Goal: Task Accomplishment & Management: Use online tool/utility

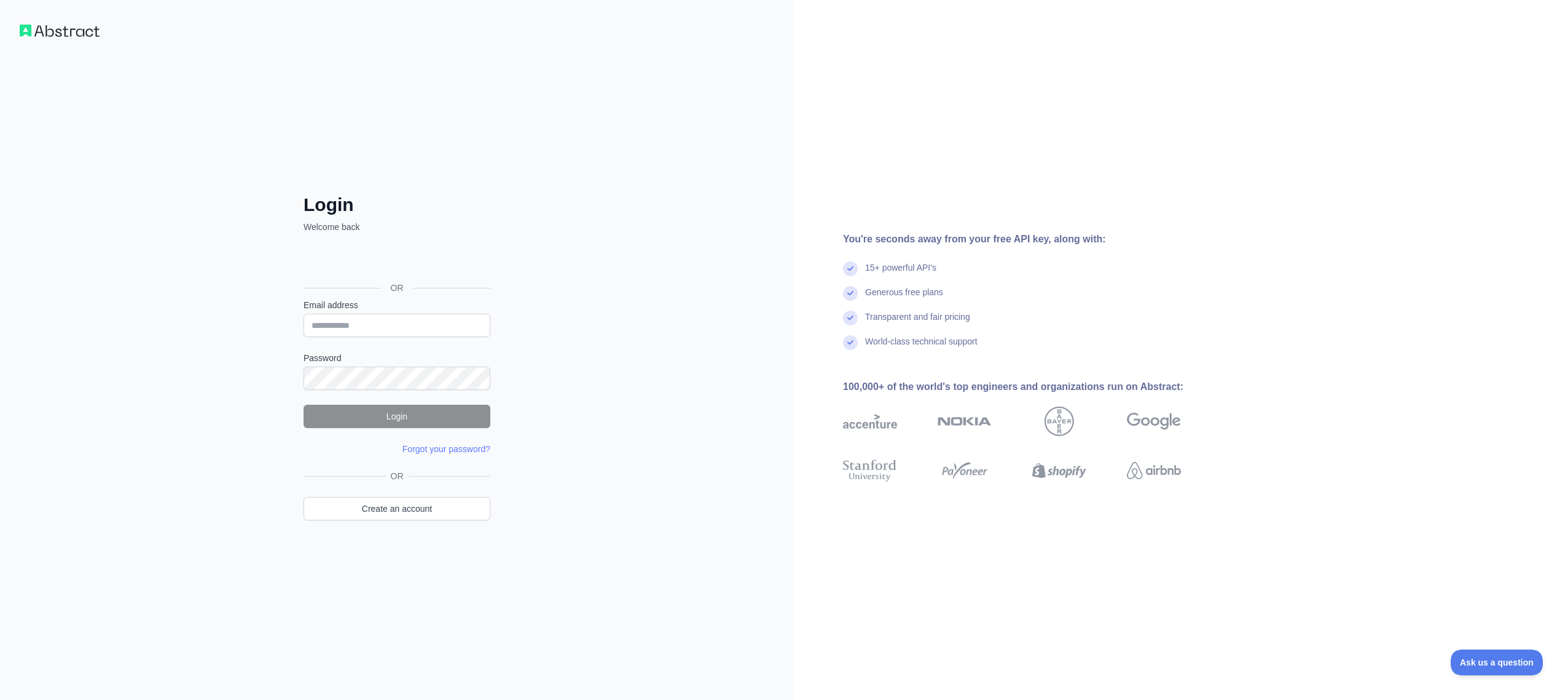
click at [58, 32] on img at bounding box center [60, 31] width 80 height 13
click at [379, 508] on link "Create an account" at bounding box center [397, 508] width 187 height 24
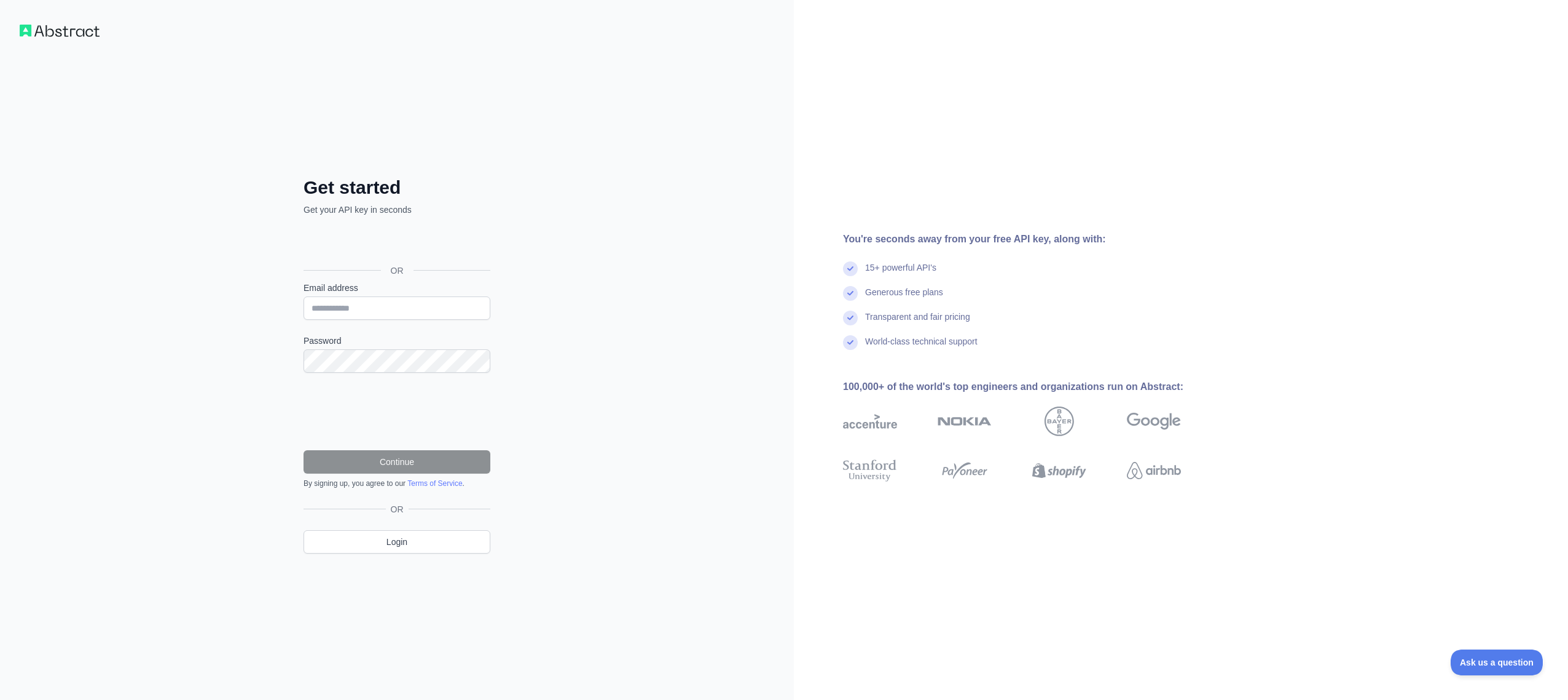
click at [1174, 627] on div "You're seconds away from your free API key, along with: 15+ powerful API's Gene…" at bounding box center [1181, 350] width 774 height 700
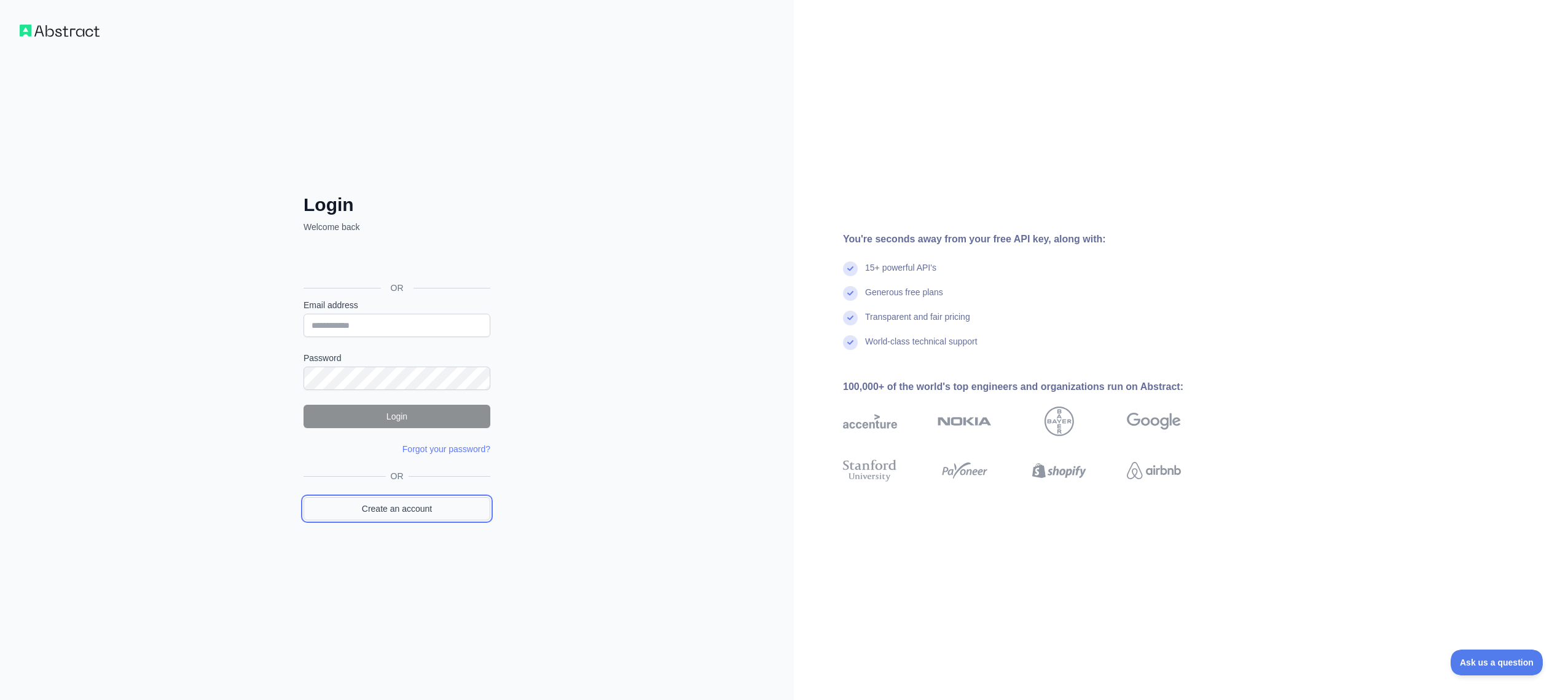
click at [392, 508] on link "Create an account" at bounding box center [397, 508] width 187 height 24
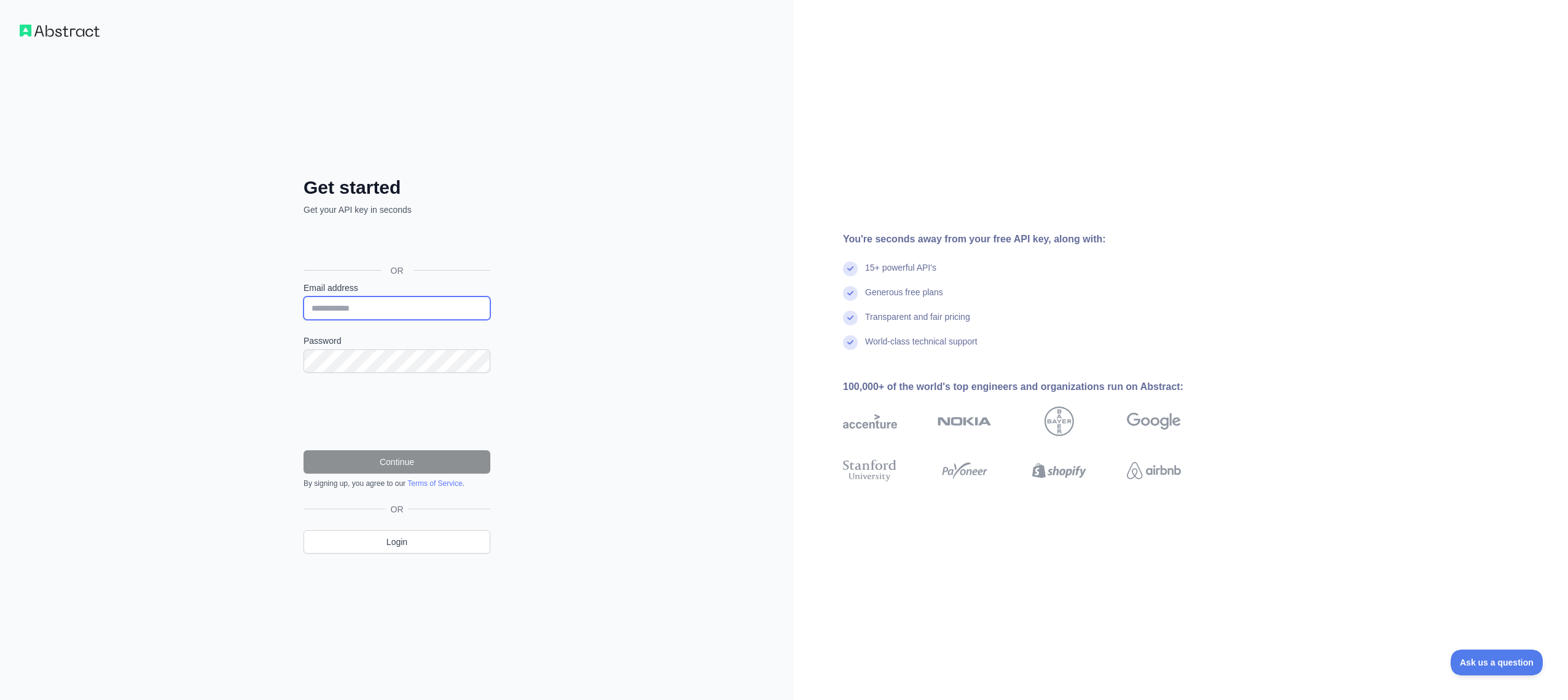
click at [389, 305] on input "Email address" at bounding box center [397, 308] width 187 height 24
paste input "**********"
type input "**********"
click at [615, 444] on div "**********" at bounding box center [397, 350] width 794 height 700
click at [321, 454] on button "Continue" at bounding box center [397, 462] width 187 height 24
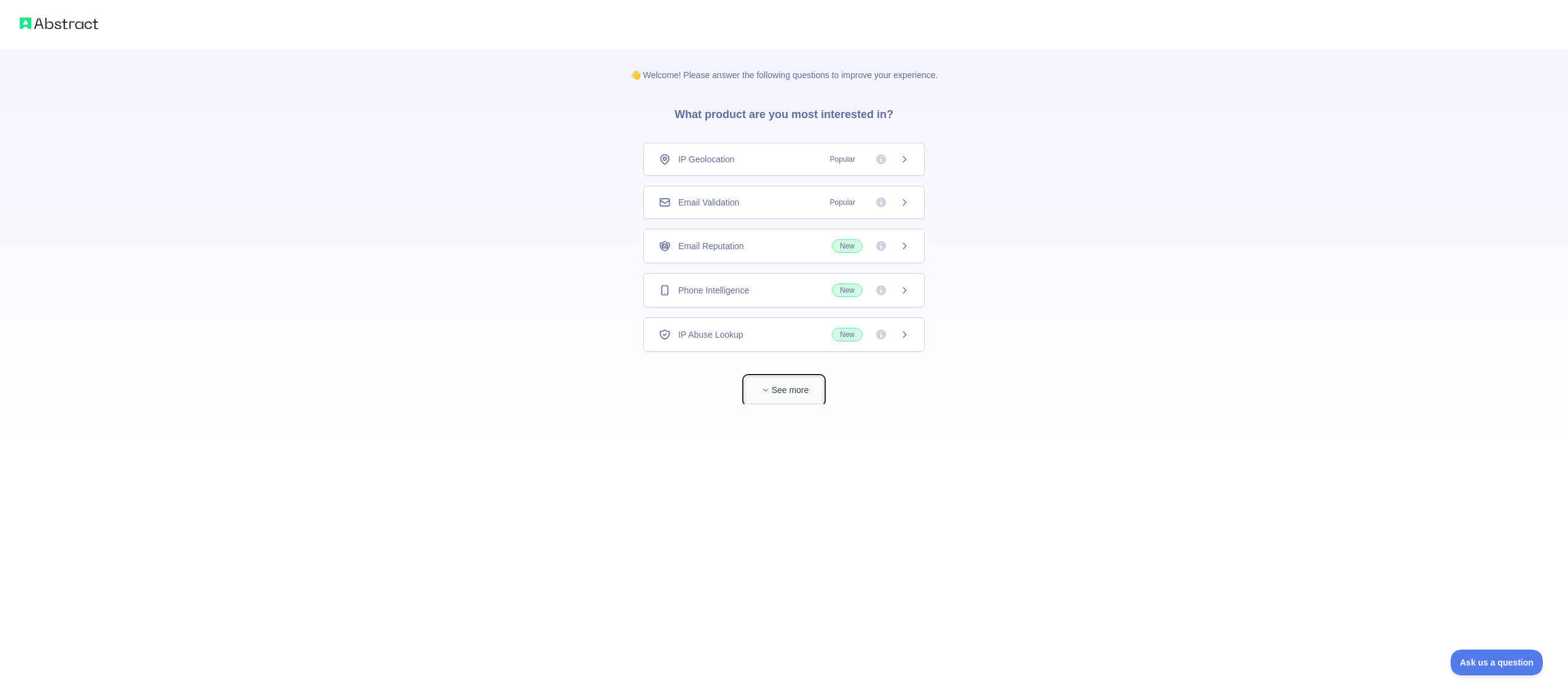
click at [788, 387] on button "See more" at bounding box center [784, 390] width 79 height 27
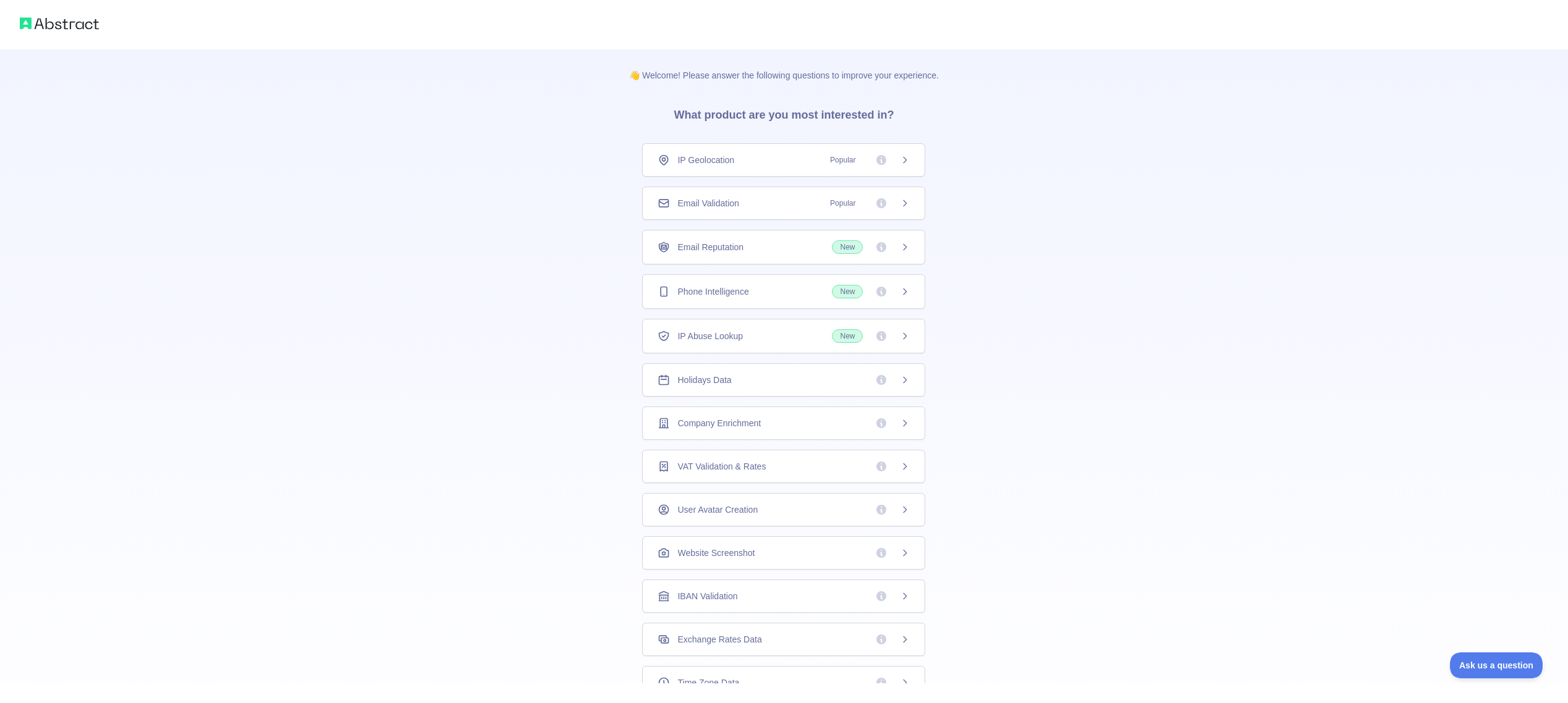
click at [747, 245] on div "Email Reputation New" at bounding box center [783, 246] width 252 height 13
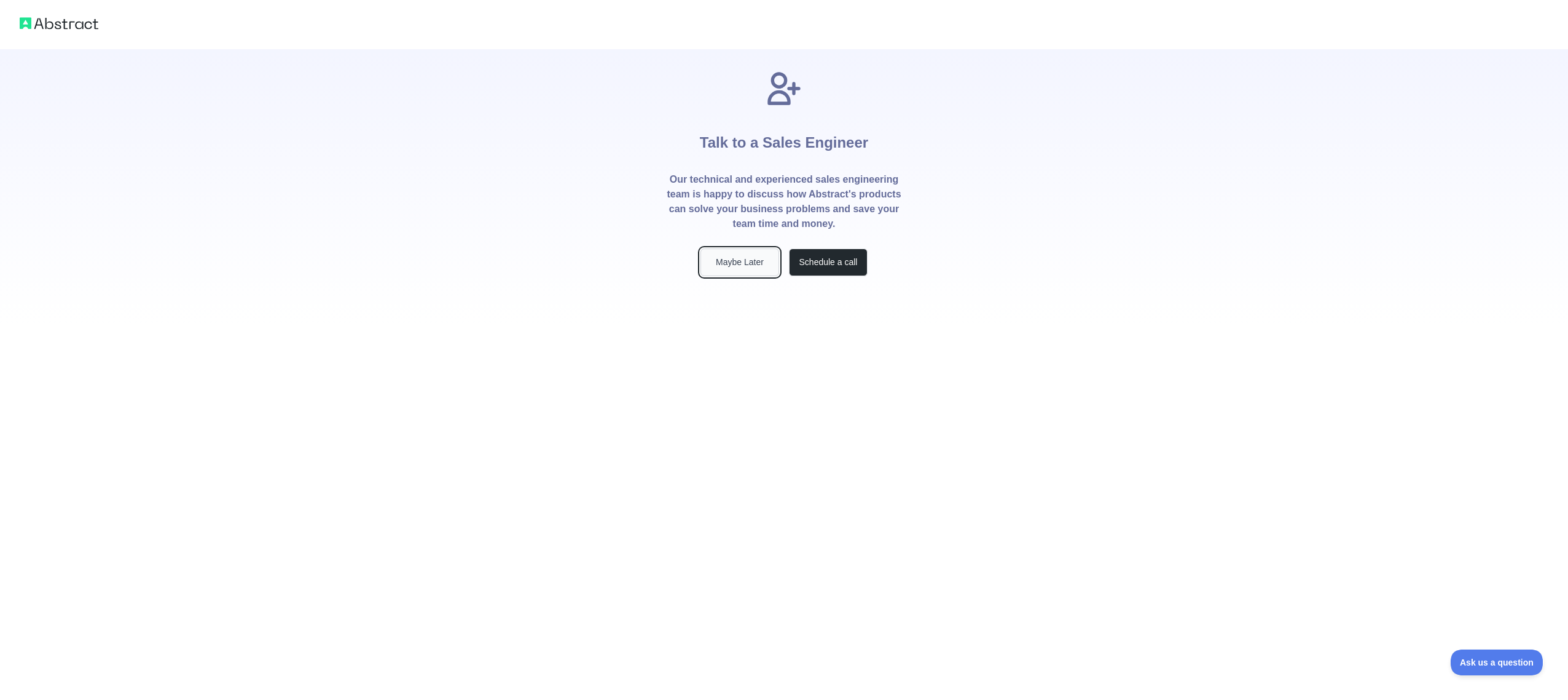
click at [736, 262] on button "Maybe Later" at bounding box center [740, 262] width 79 height 27
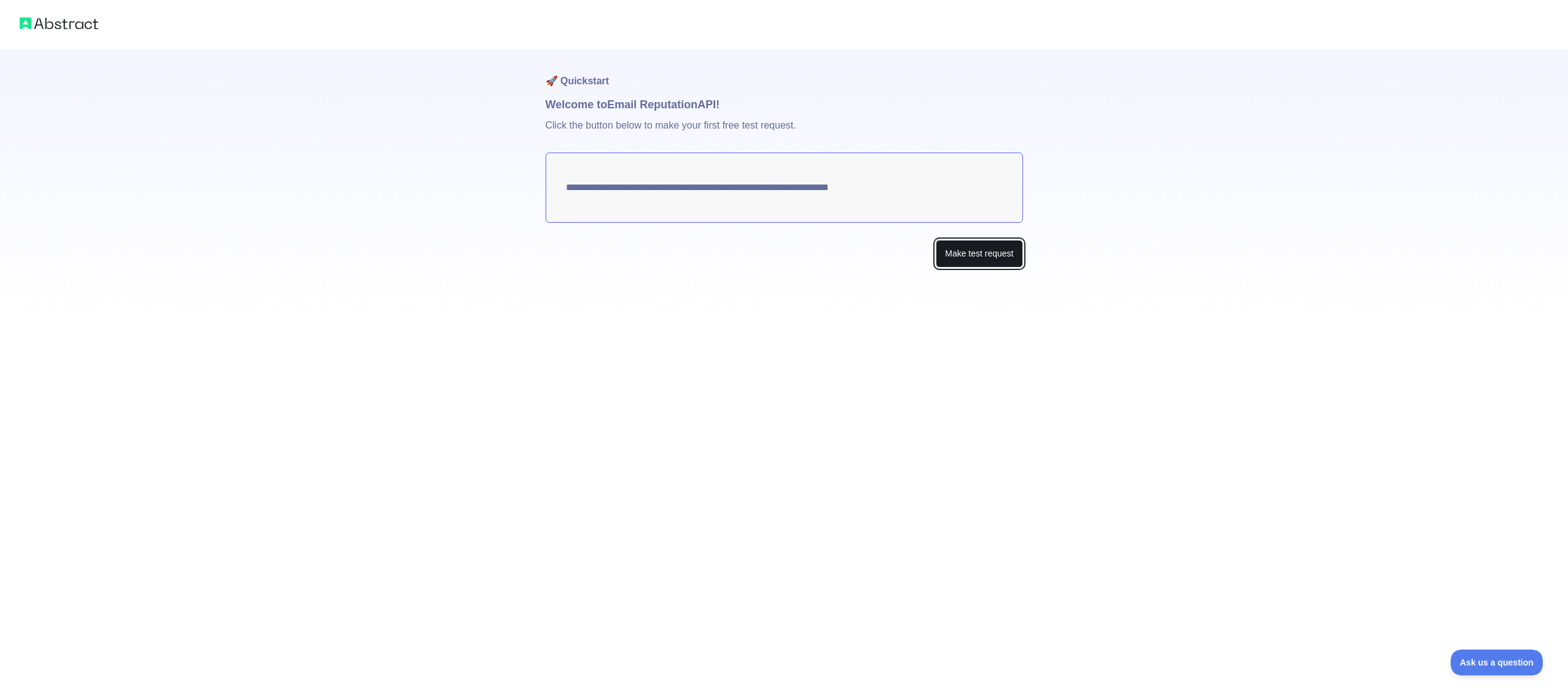
click at [974, 257] on button "Make test request" at bounding box center [979, 253] width 86 height 27
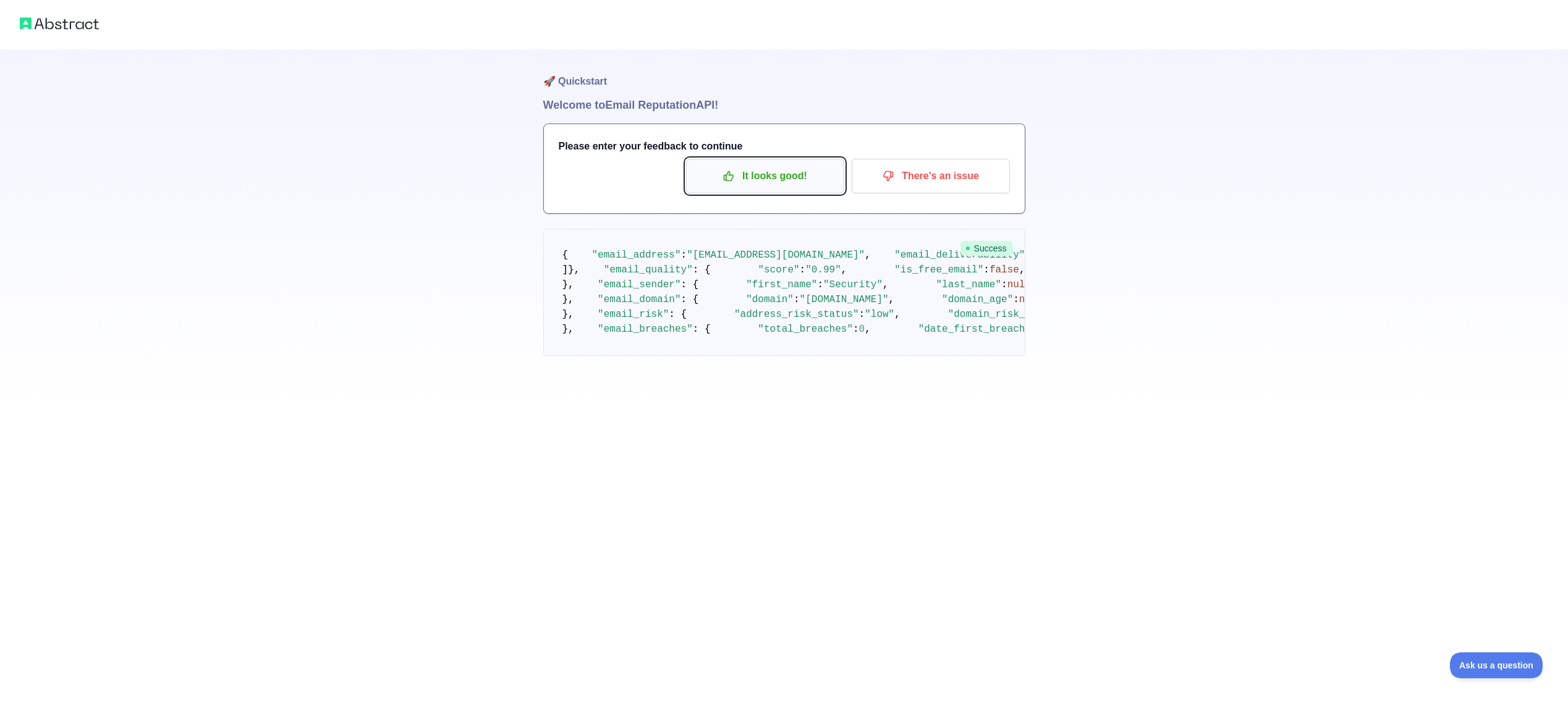
click at [756, 181] on p "It looks good!" at bounding box center [765, 176] width 140 height 21
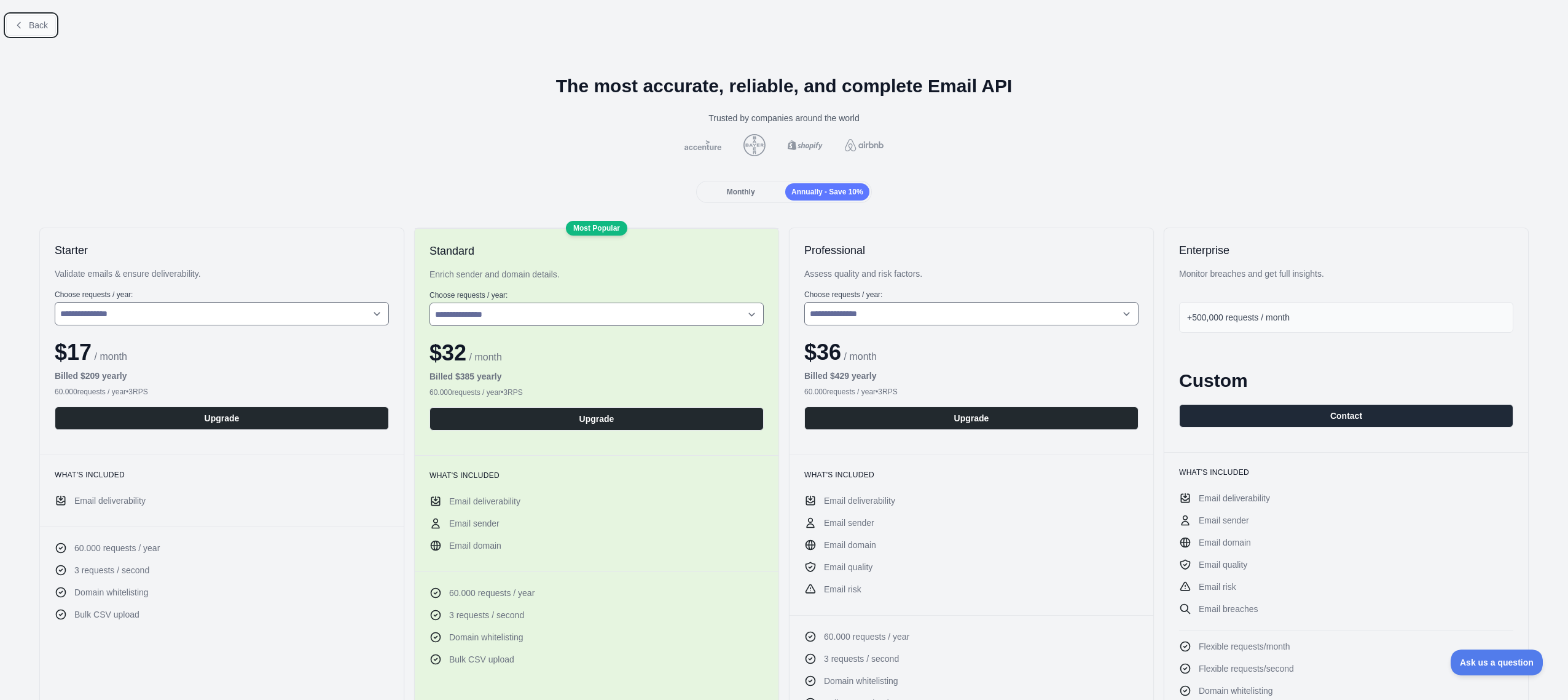
click at [44, 18] on button "Back" at bounding box center [31, 25] width 49 height 21
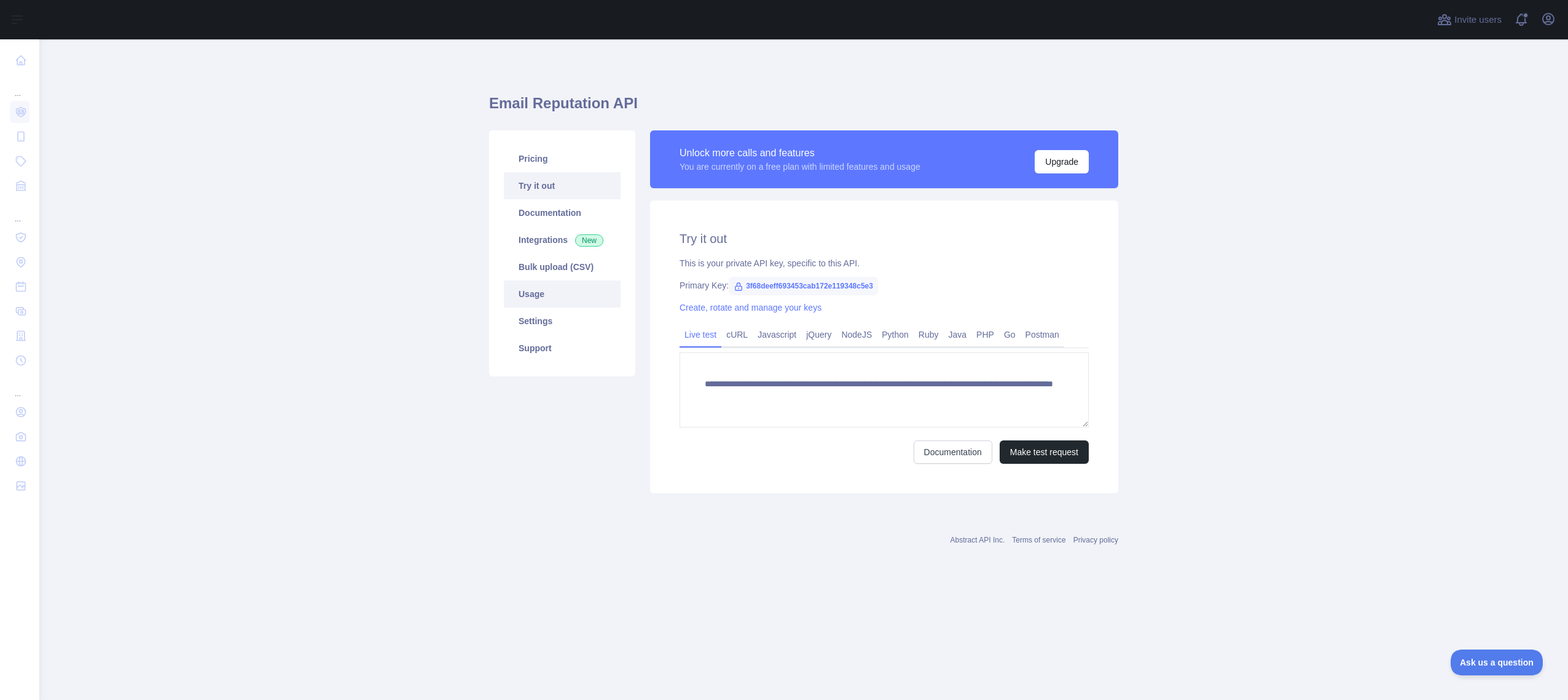
click at [544, 294] on link "Usage" at bounding box center [562, 294] width 117 height 27
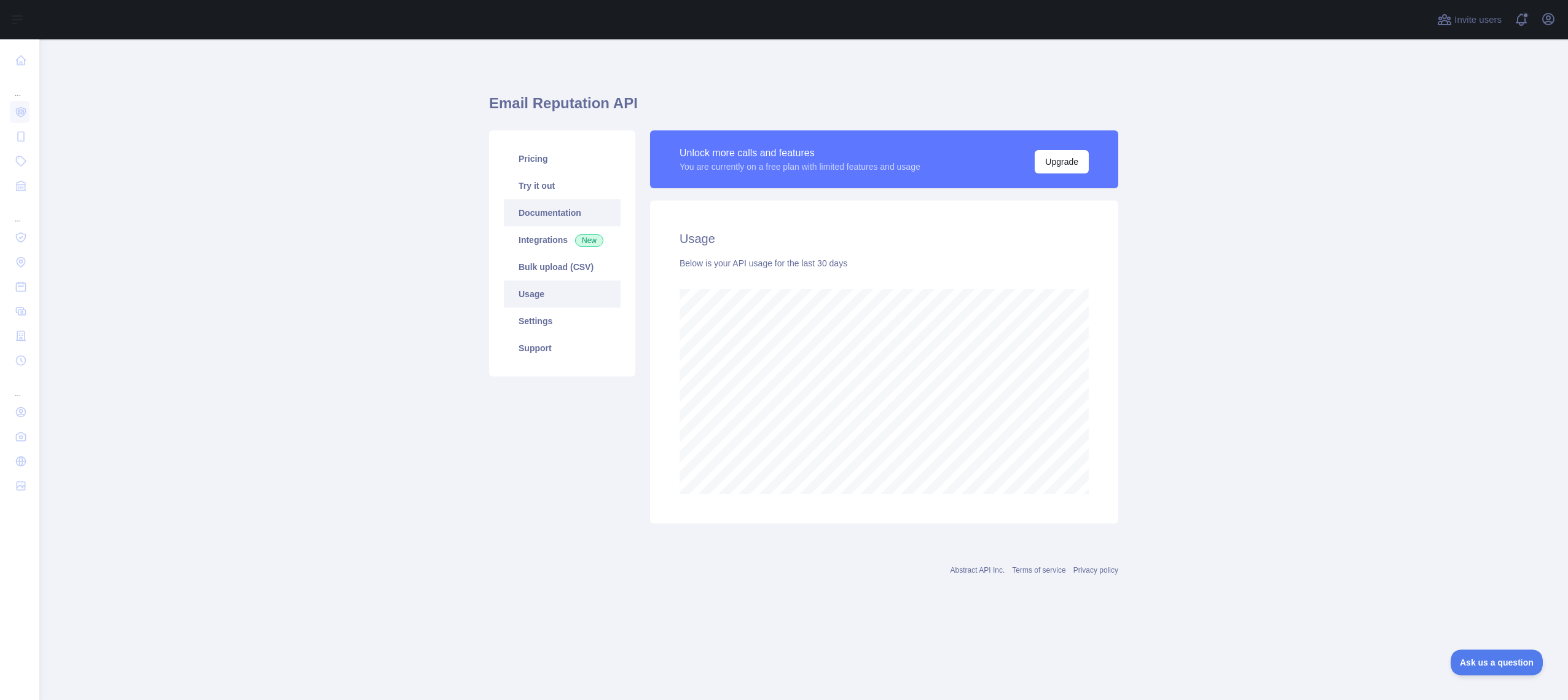
scroll to position [661, 1529]
click at [546, 189] on link "Try it out" at bounding box center [562, 185] width 117 height 27
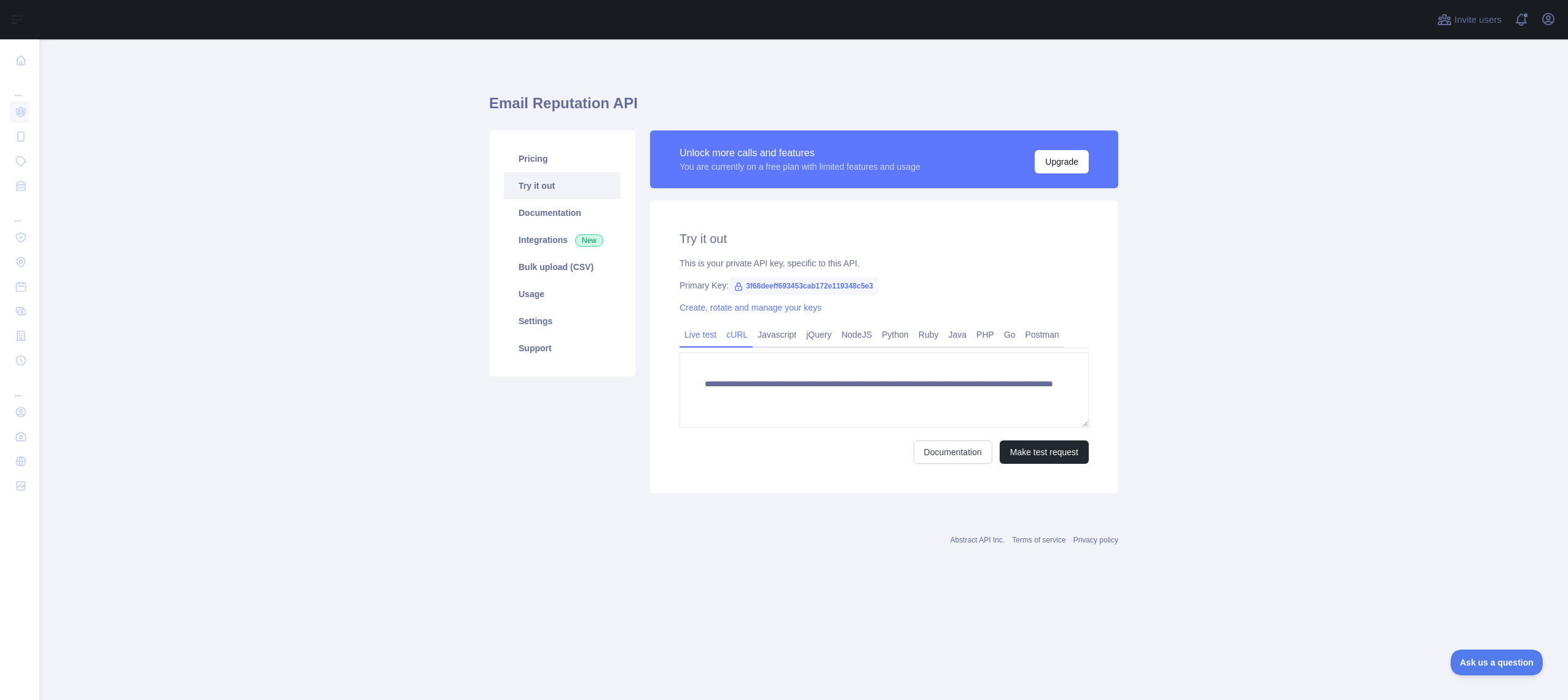
click at [732, 338] on link "cURL" at bounding box center [737, 334] width 31 height 20
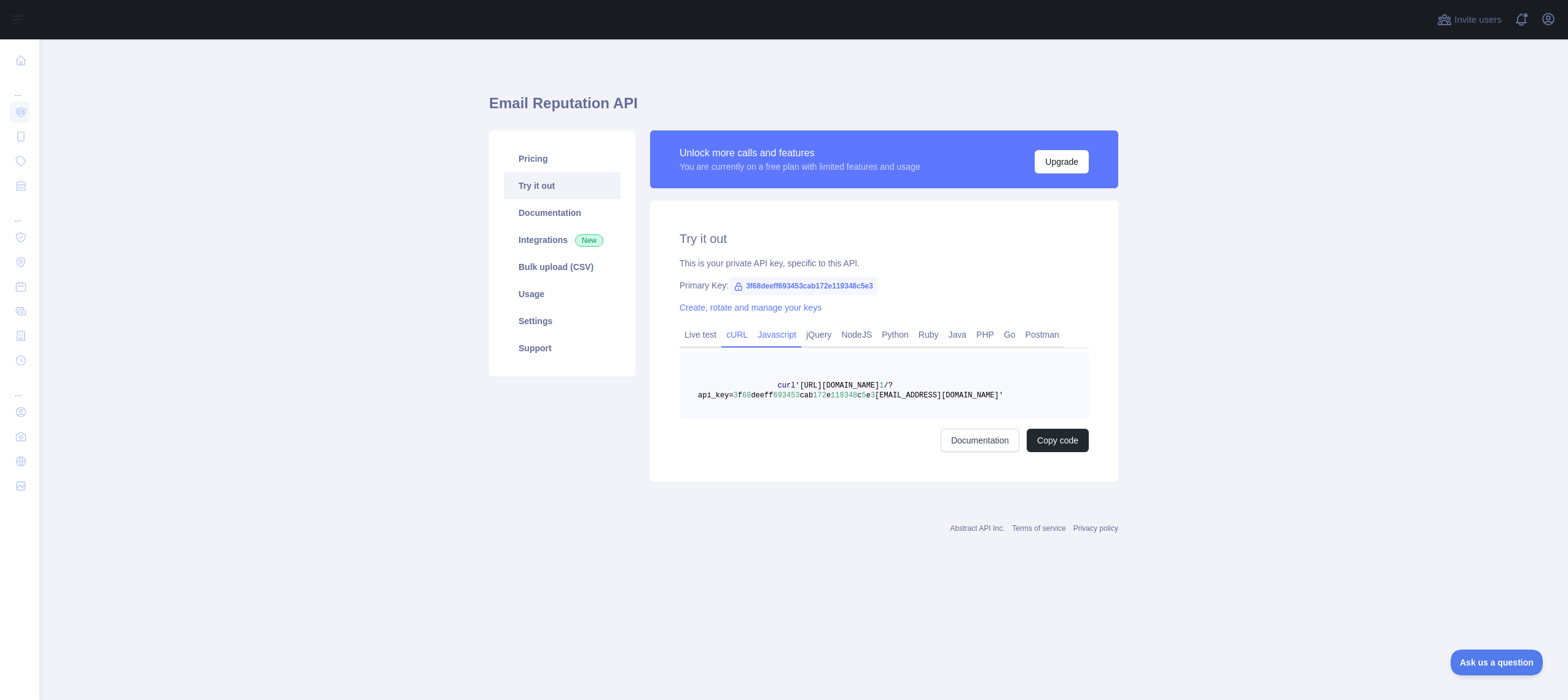
click at [770, 340] on link "Javascript" at bounding box center [777, 334] width 49 height 20
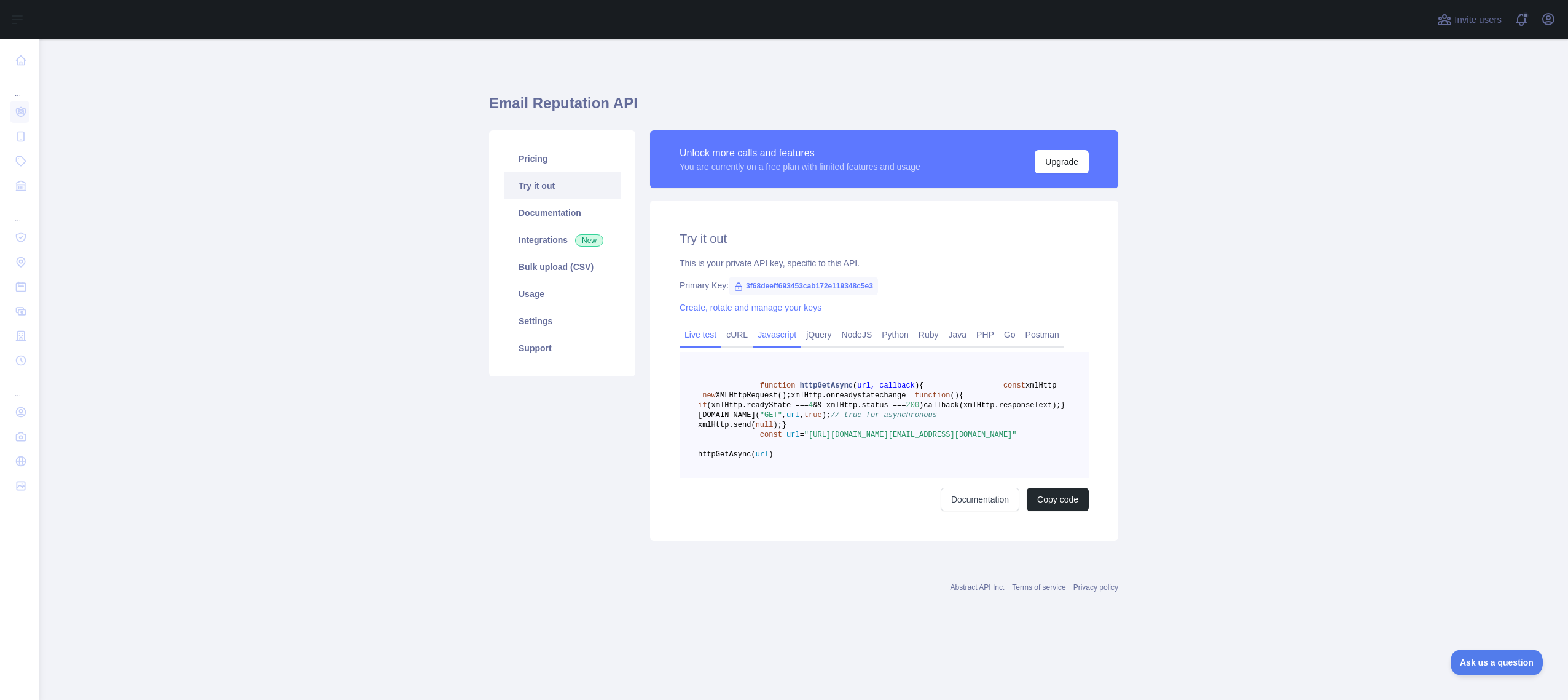
click at [702, 335] on link "Live test" at bounding box center [700, 334] width 42 height 20
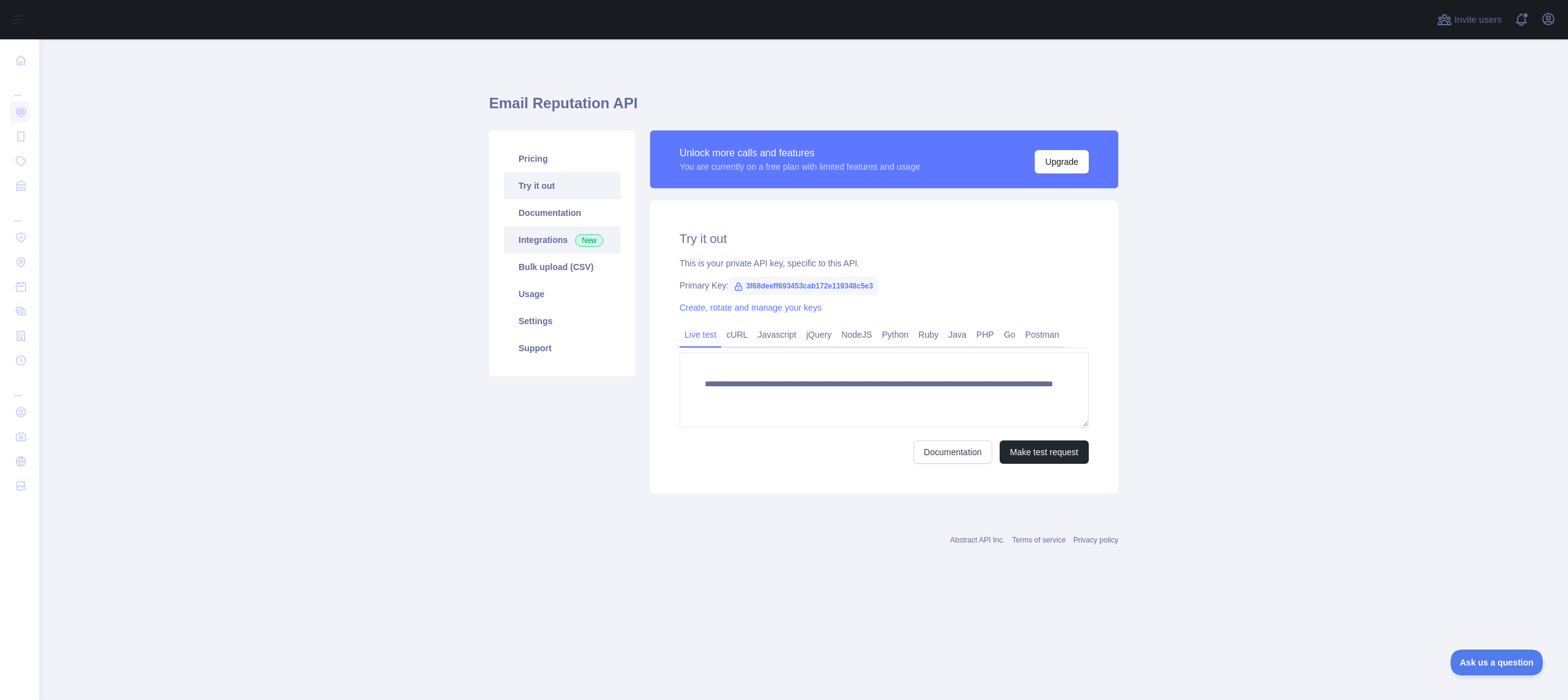
click at [574, 251] on link "Integrations New" at bounding box center [562, 240] width 117 height 27
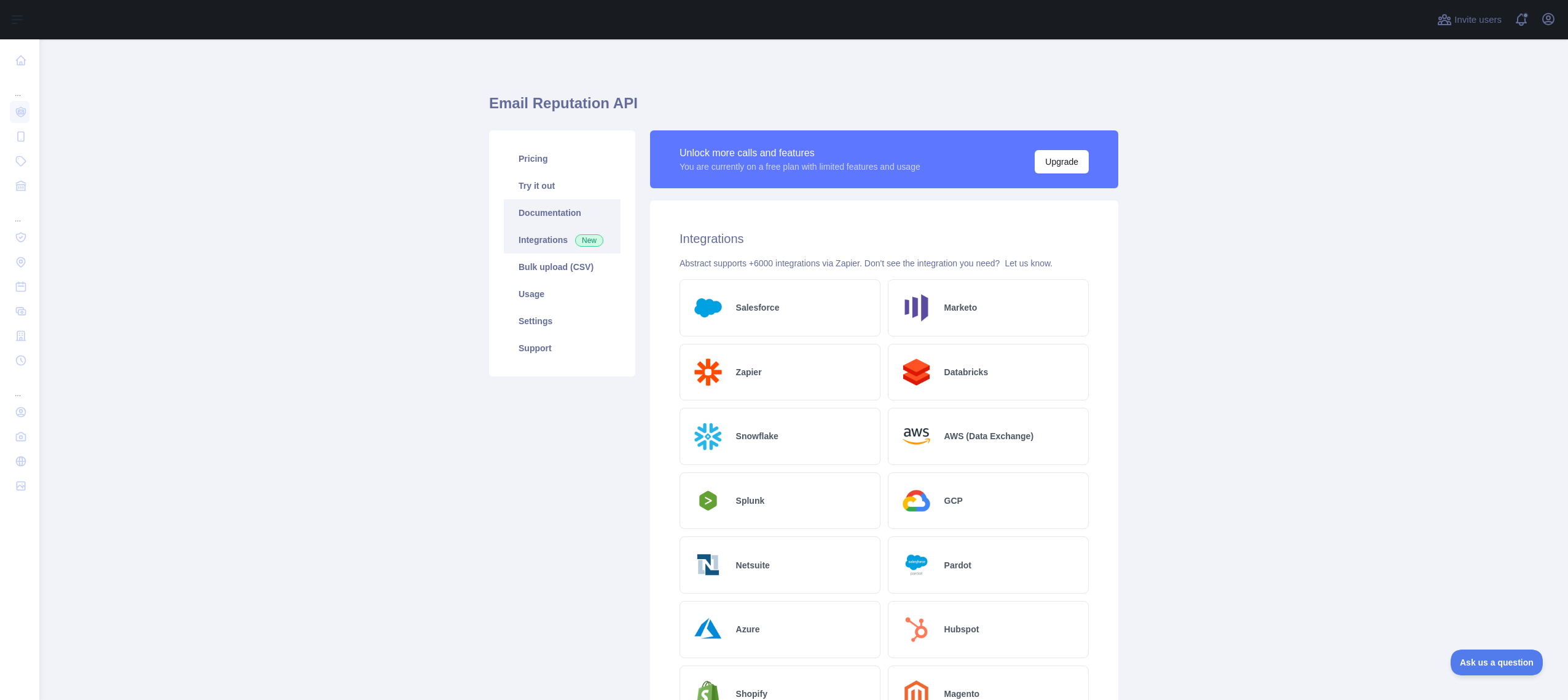
click at [550, 210] on link "Documentation" at bounding box center [562, 213] width 117 height 27
click at [536, 268] on link "Bulk upload (CSV)" at bounding box center [562, 266] width 117 height 27
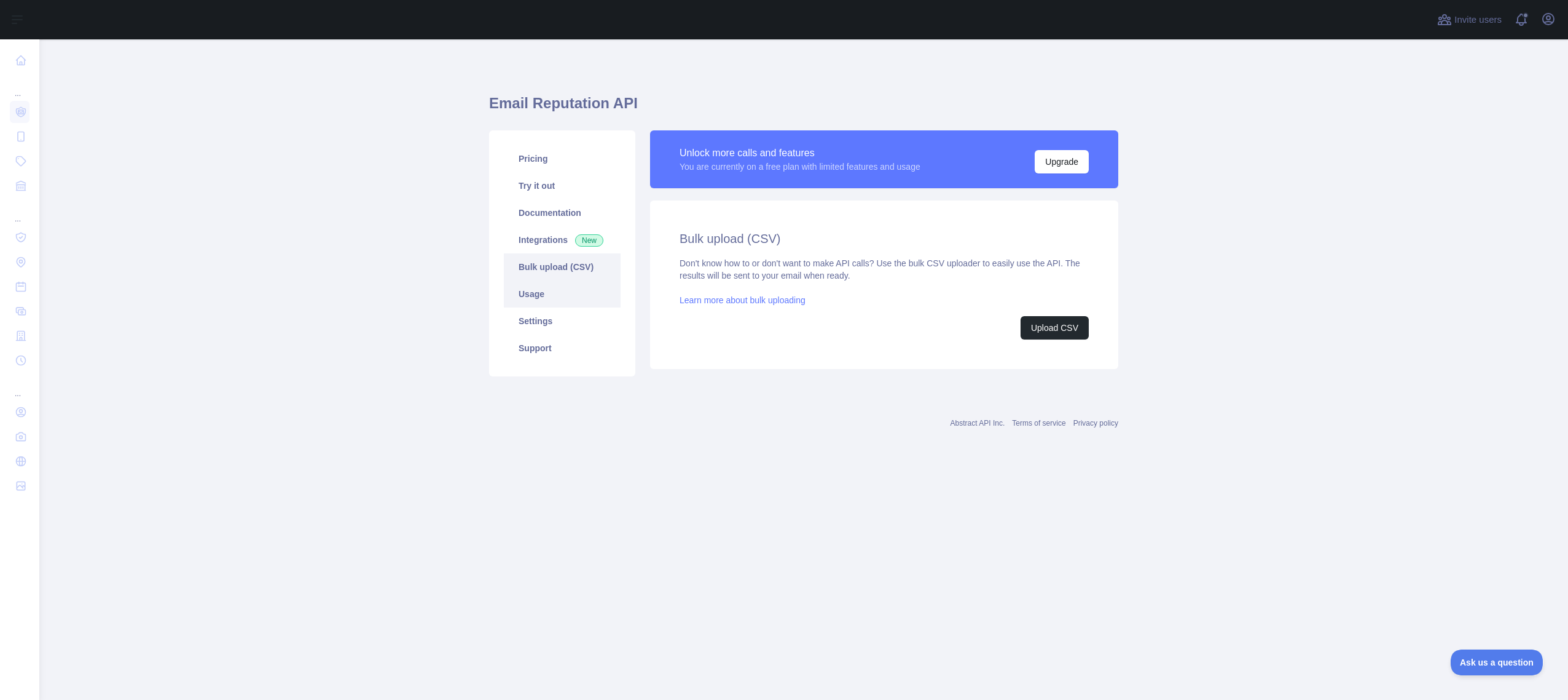
click at [553, 304] on link "Usage" at bounding box center [562, 294] width 117 height 27
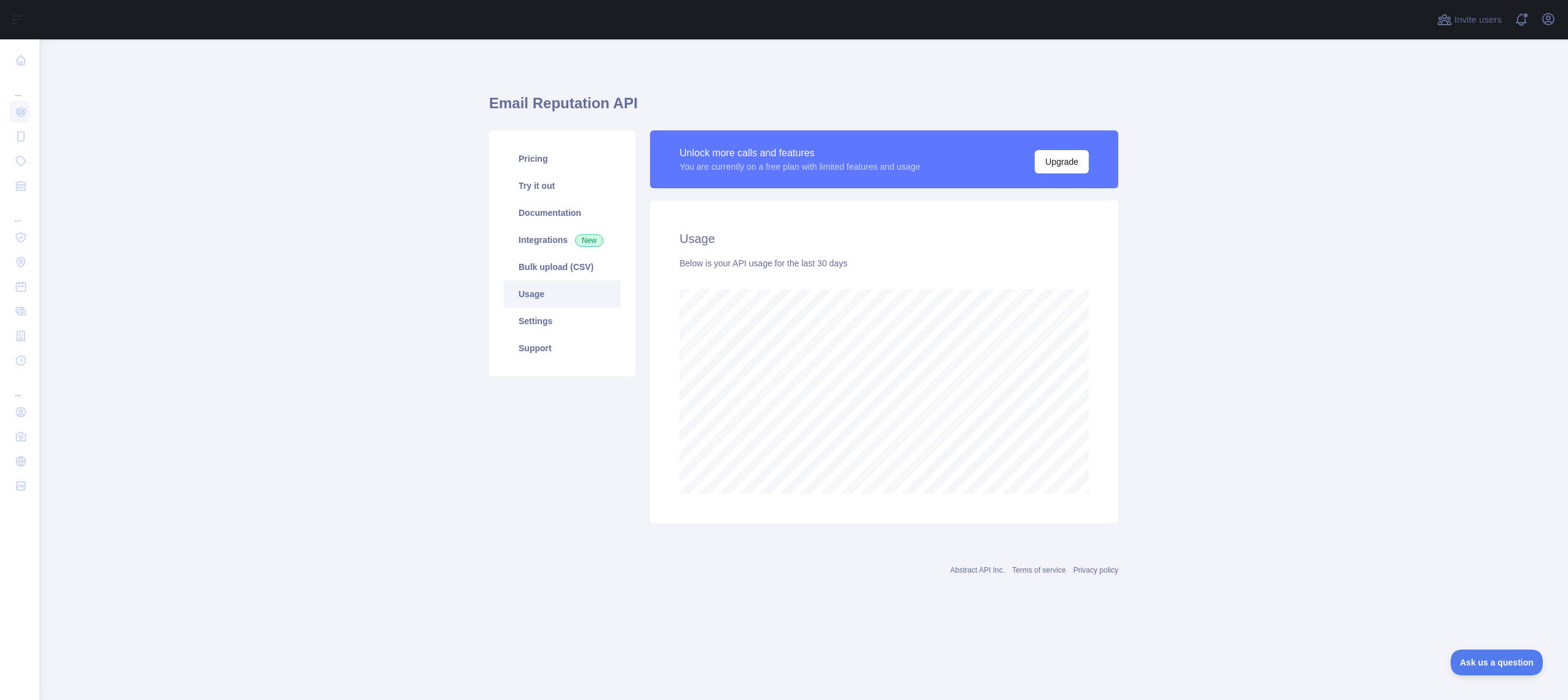
scroll to position [661, 1529]
click at [548, 234] on link "Integrations New" at bounding box center [562, 240] width 117 height 27
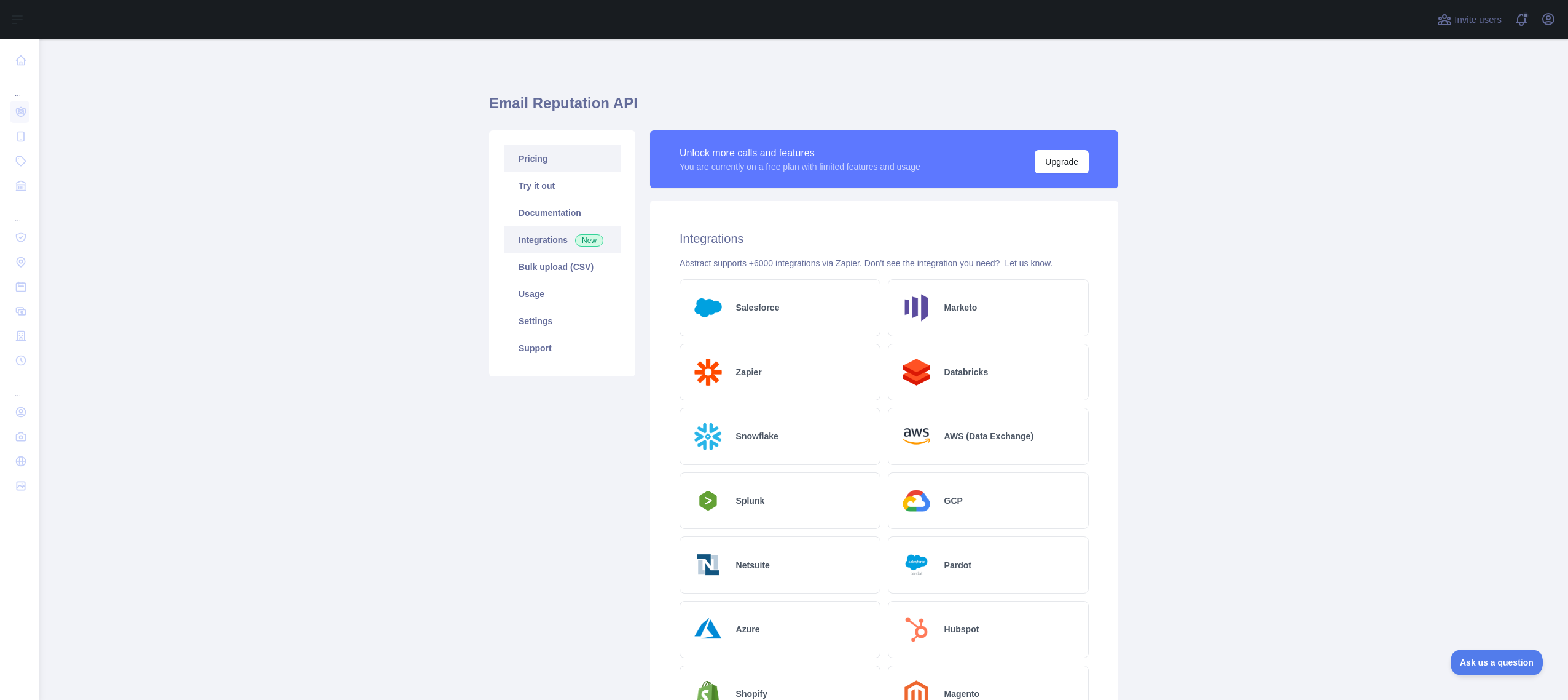
click at [560, 157] on link "Pricing" at bounding box center [562, 159] width 117 height 27
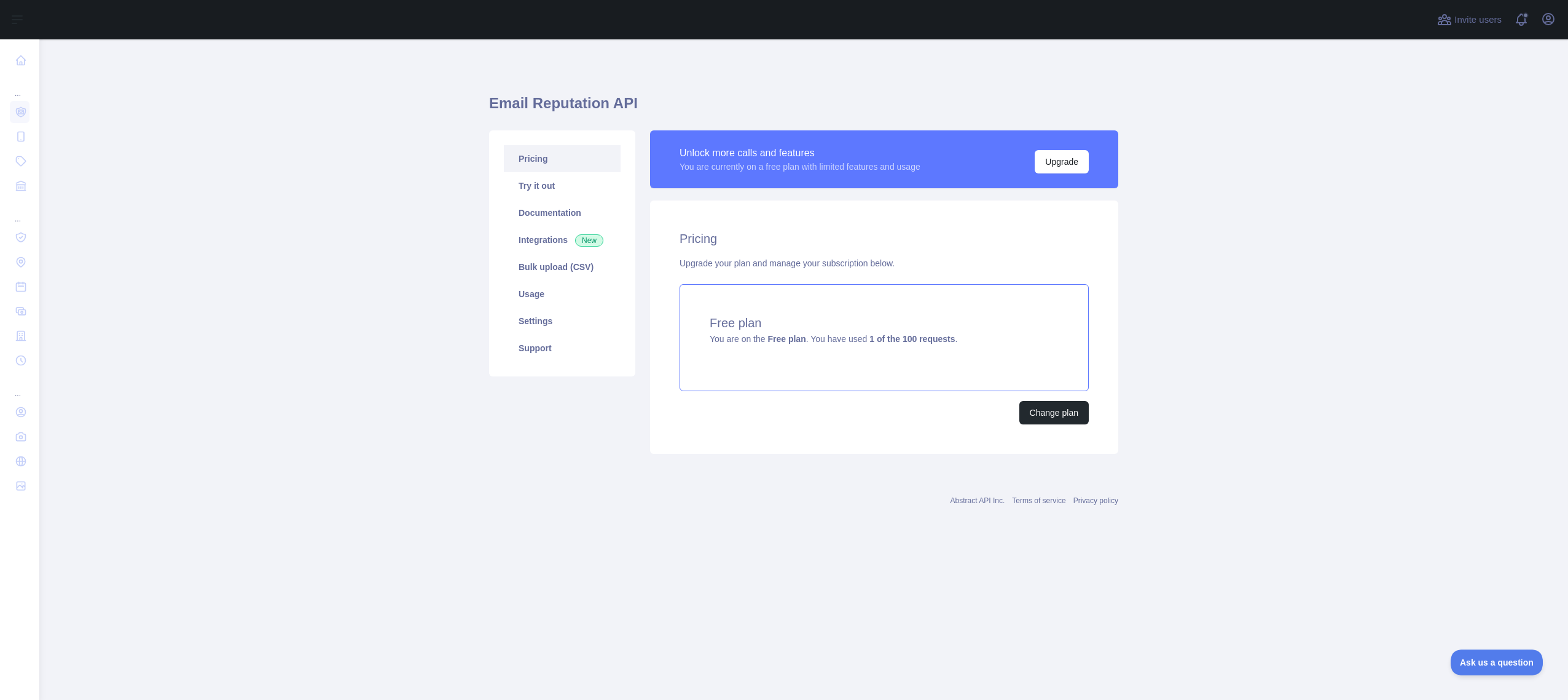
click at [775, 341] on strong "Free plan" at bounding box center [787, 339] width 38 height 10
click at [565, 197] on link "Try it out" at bounding box center [562, 185] width 117 height 27
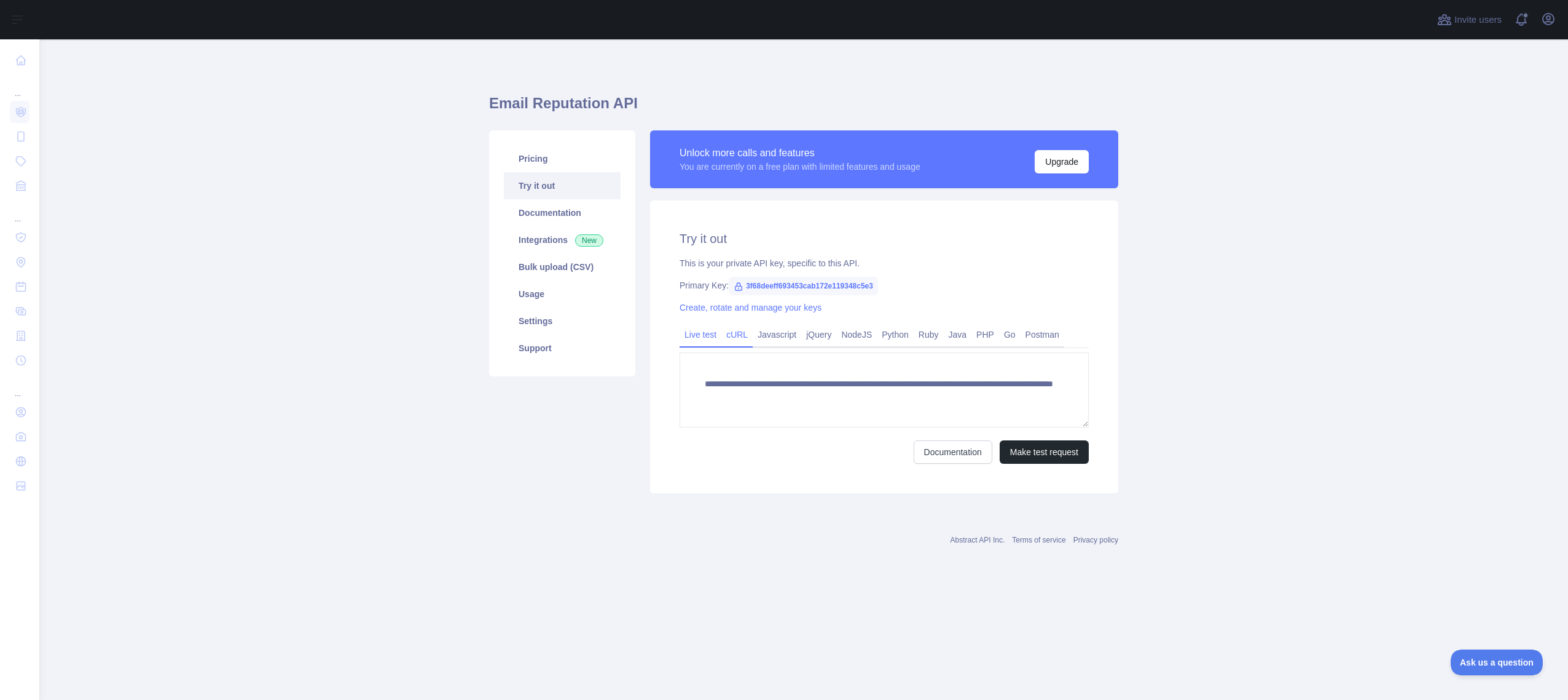
click at [736, 328] on link "cURL" at bounding box center [737, 334] width 31 height 20
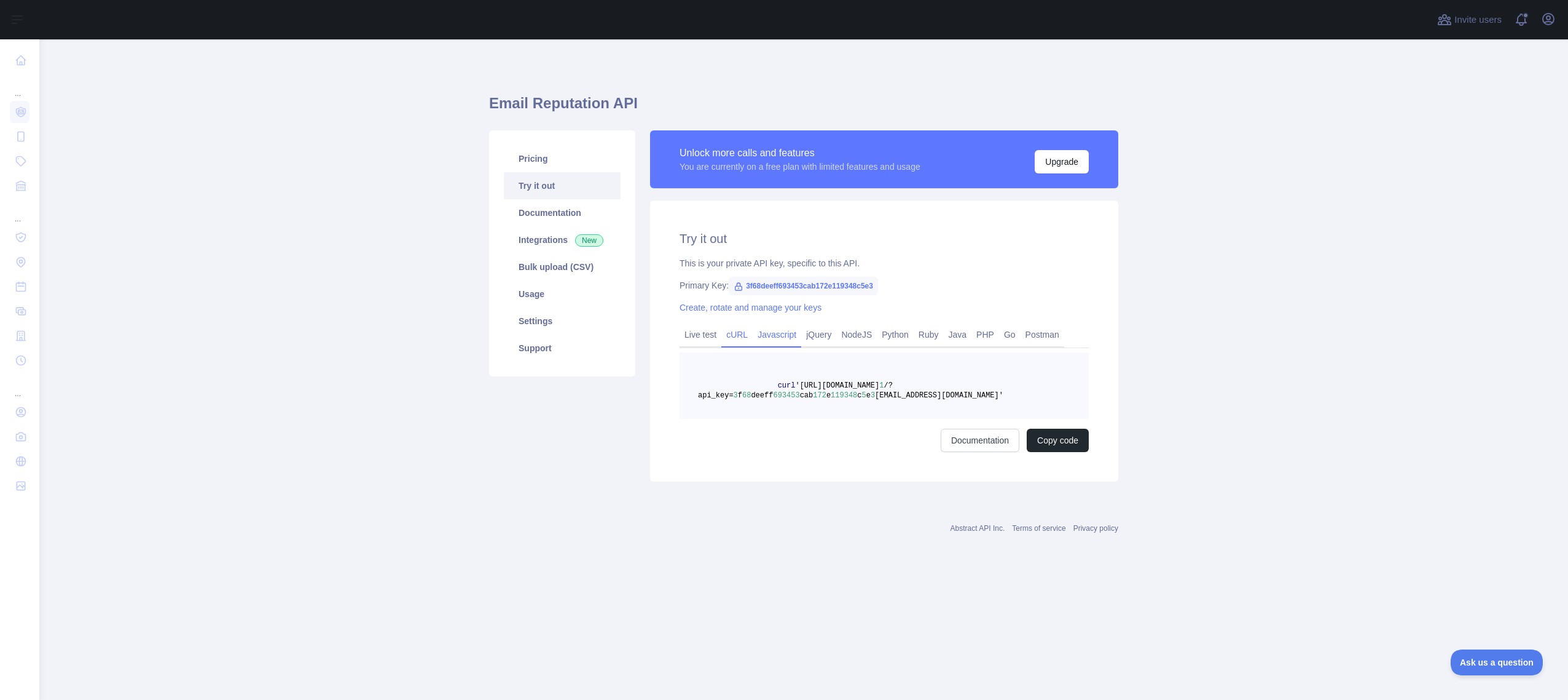
click at [756, 335] on link "Javascript" at bounding box center [777, 334] width 49 height 20
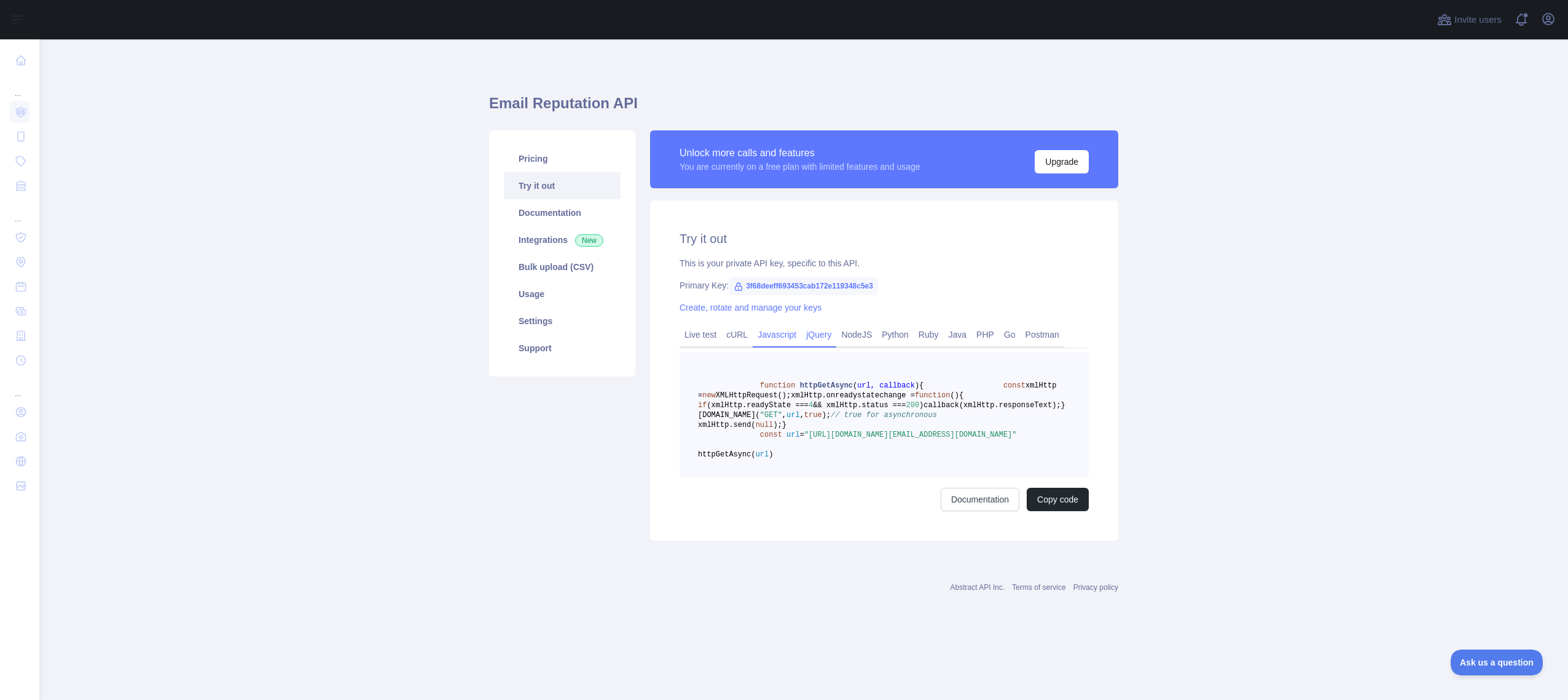
click at [806, 336] on link "jQuery" at bounding box center [819, 334] width 35 height 20
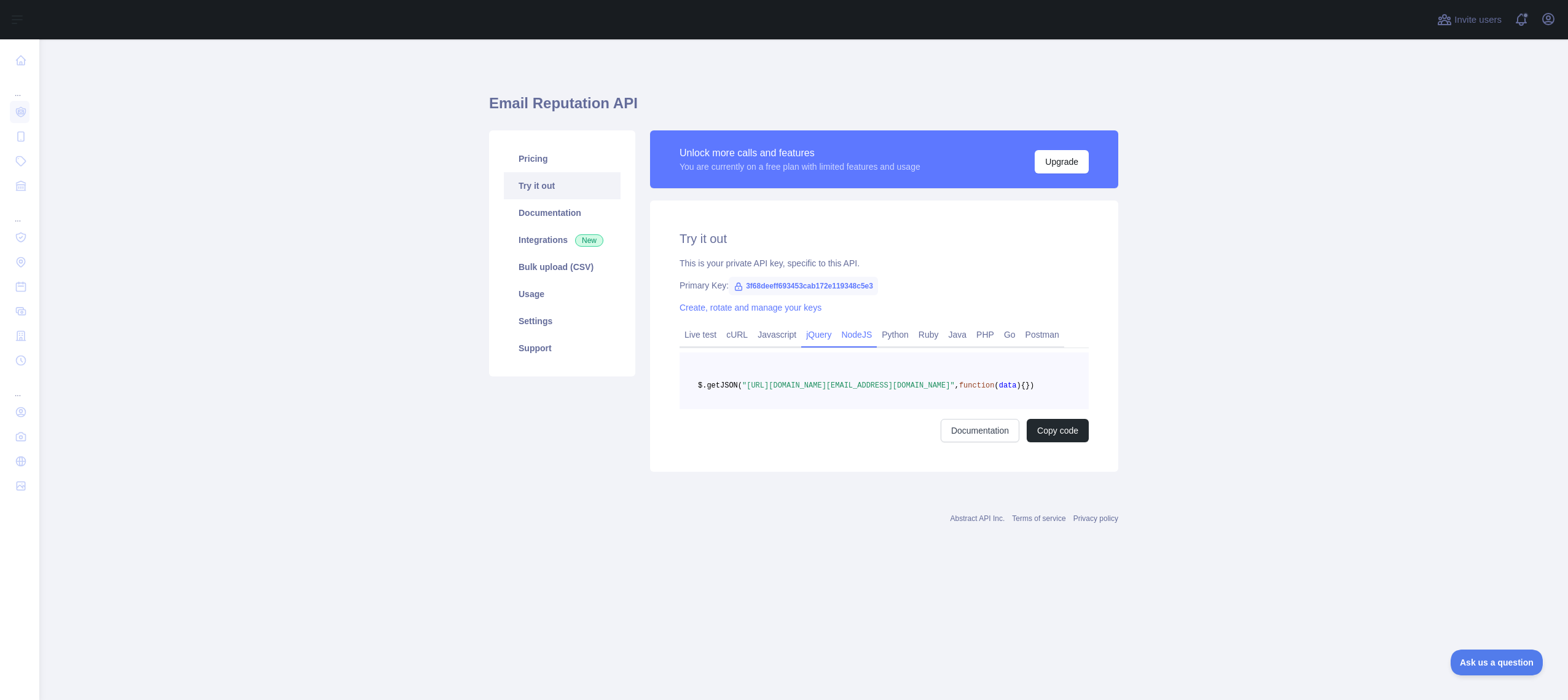
click at [846, 336] on link "NodeJS" at bounding box center [857, 334] width 41 height 20
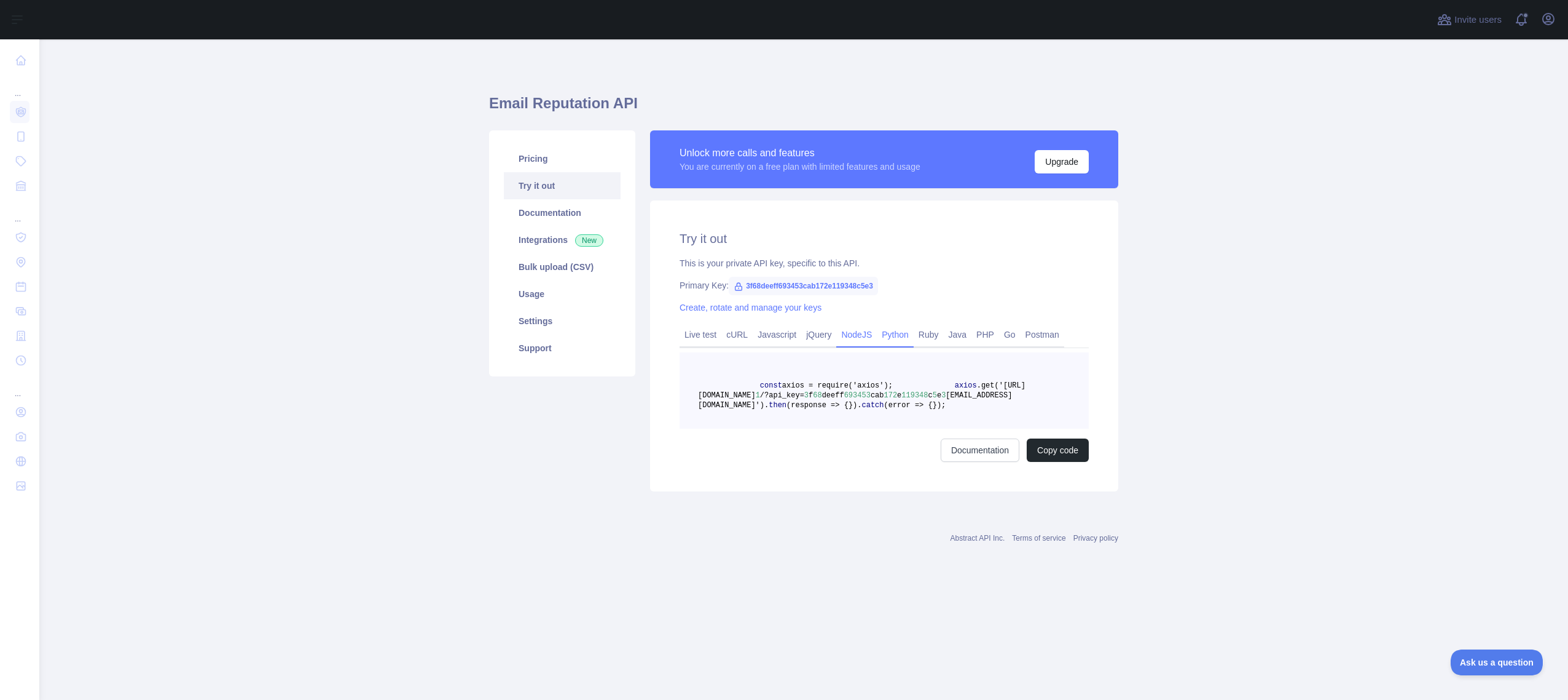
click at [901, 334] on link "Python" at bounding box center [895, 334] width 37 height 20
click at [938, 335] on link "Ruby" at bounding box center [929, 334] width 30 height 20
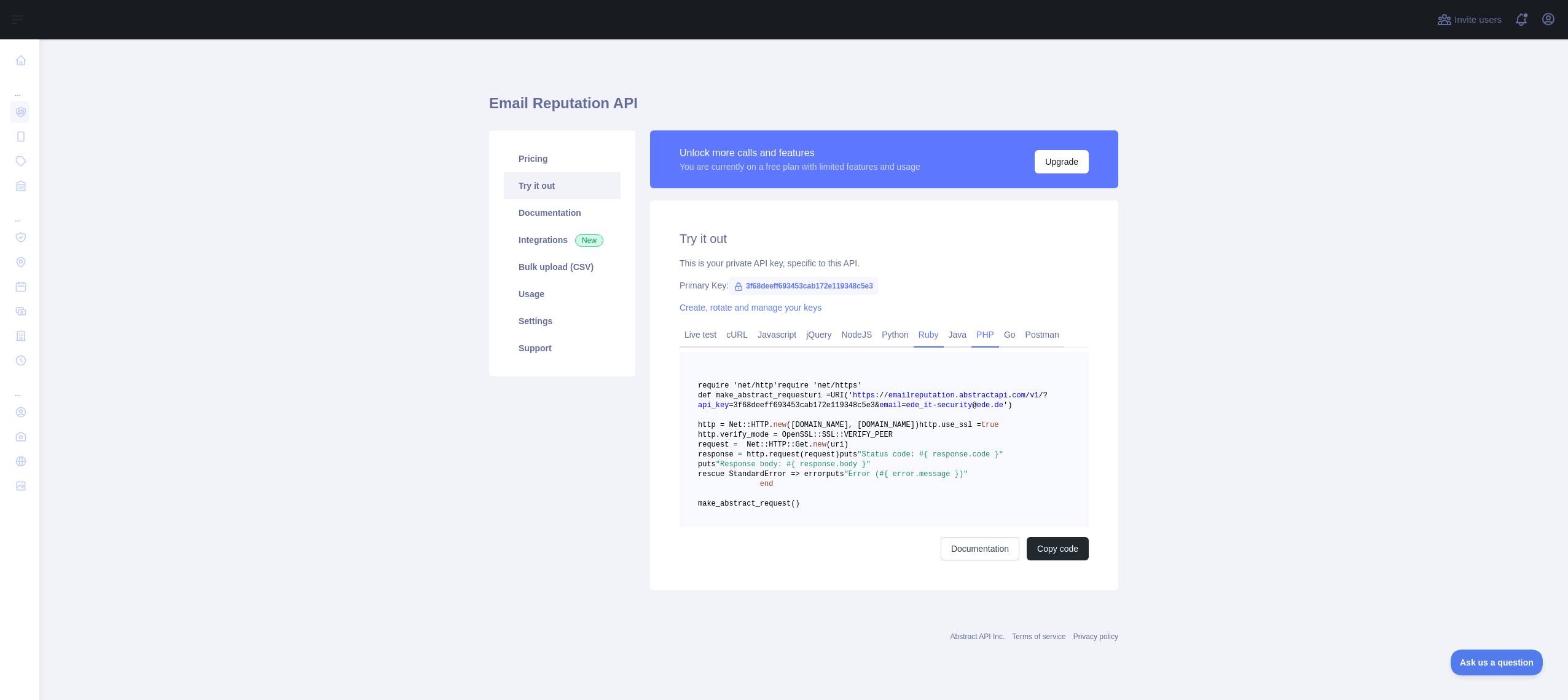
click at [982, 335] on link "PHP" at bounding box center [985, 334] width 27 height 20
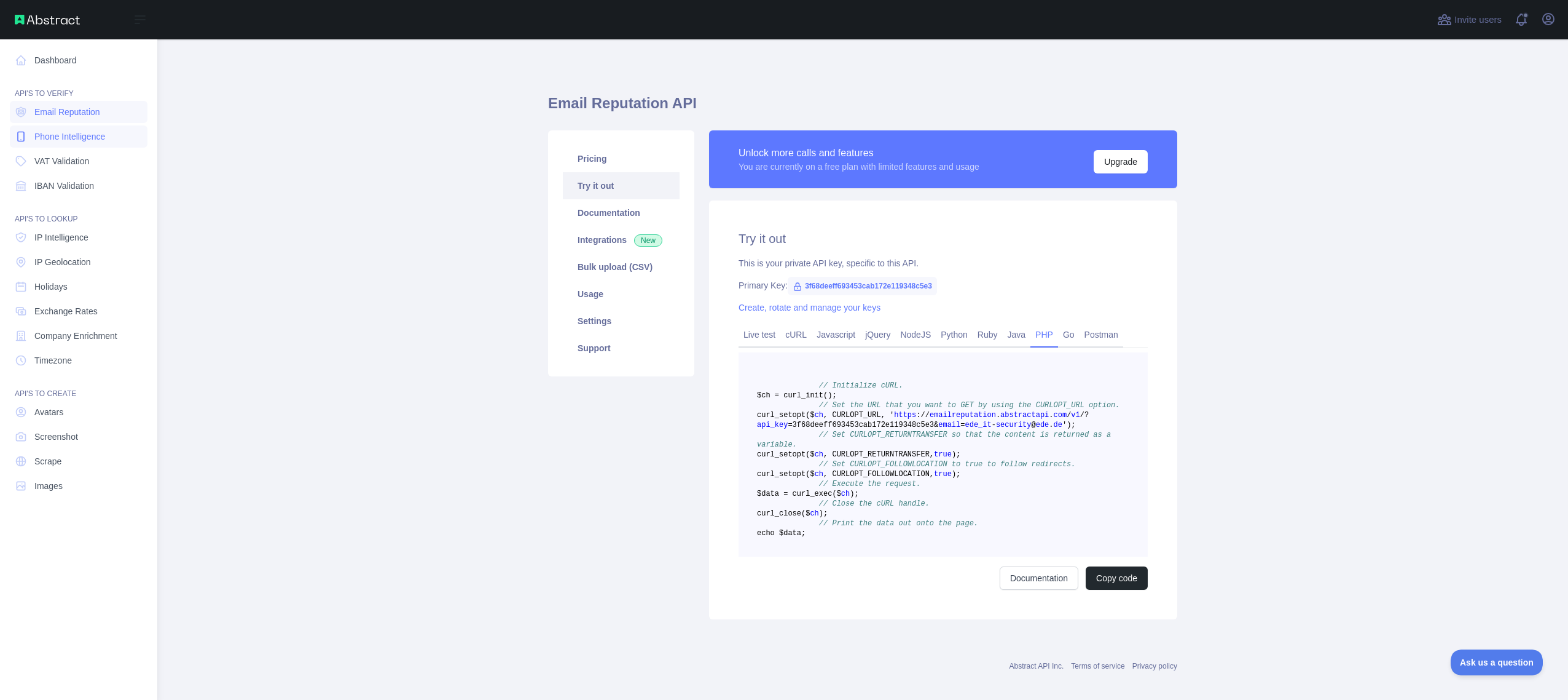
click at [110, 137] on link "Phone Intelligence" at bounding box center [79, 137] width 137 height 22
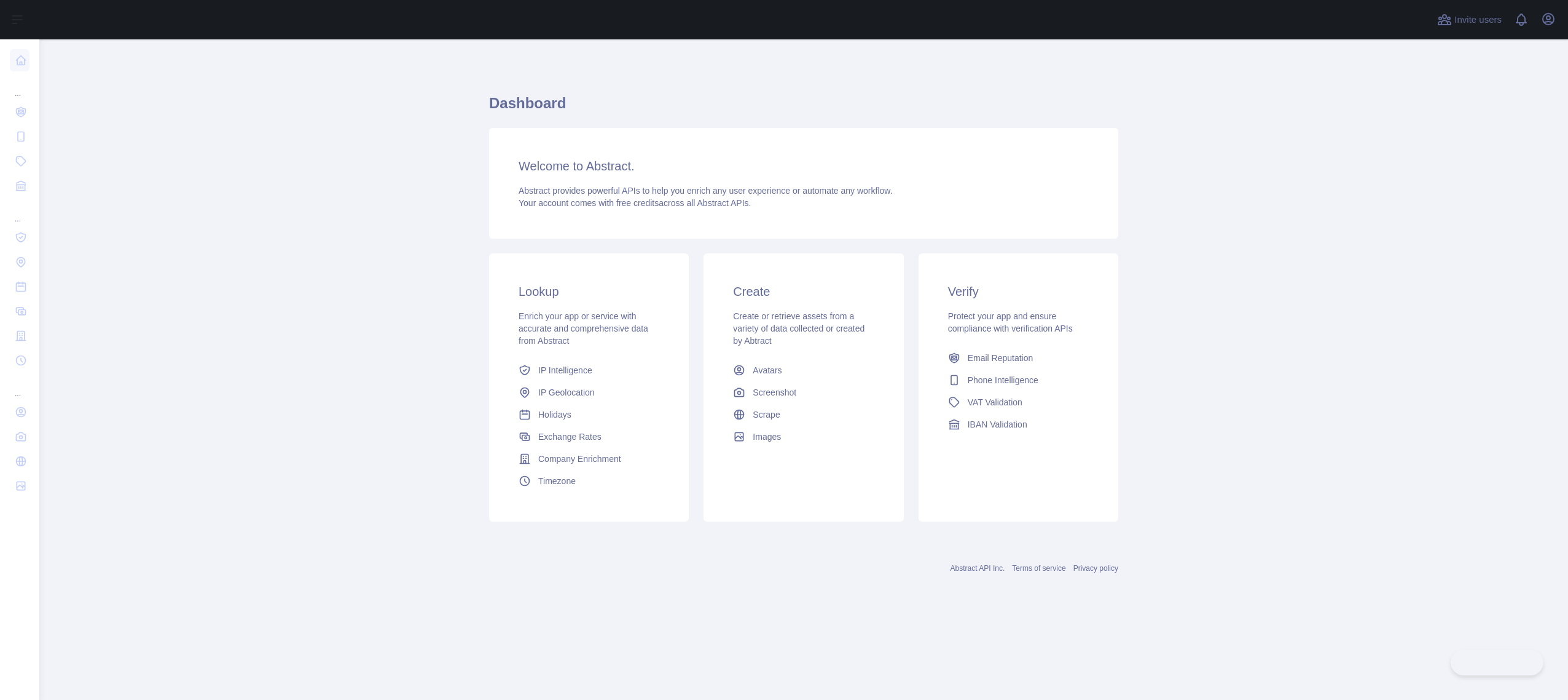
drag, startPoint x: 0, startPoint y: 0, endPoint x: 360, endPoint y: 385, distance: 527.1
click at [360, 385] on main "Dashboard Welcome to Abstract. Abstract provides powerful APIs to help you enri…" at bounding box center [803, 369] width 1529 height 661
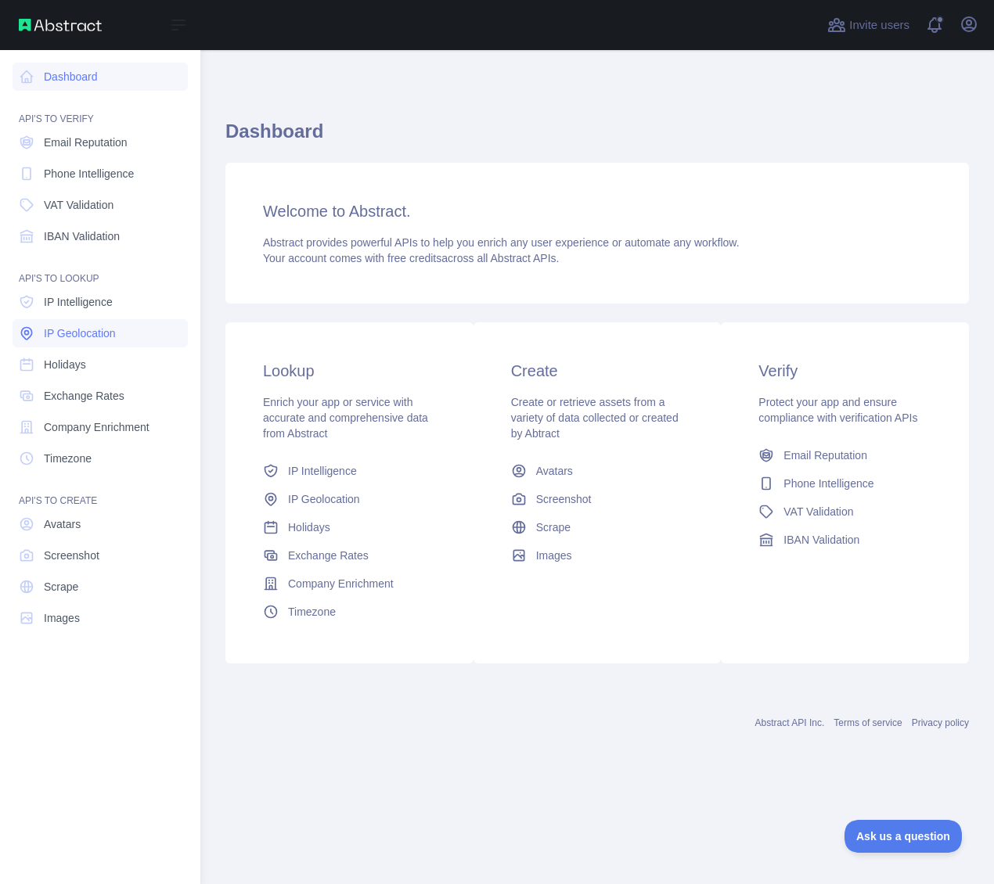
click at [91, 334] on span "IP Geolocation" at bounding box center [80, 334] width 72 height 16
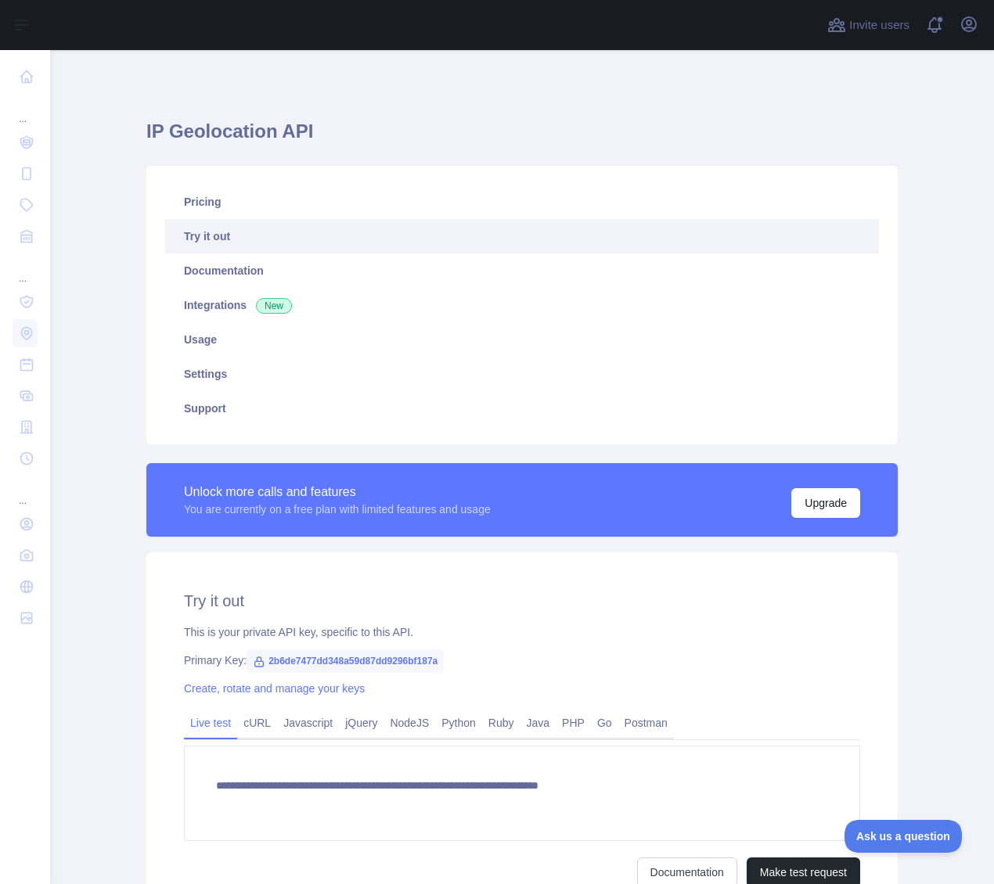
type textarea "**********"
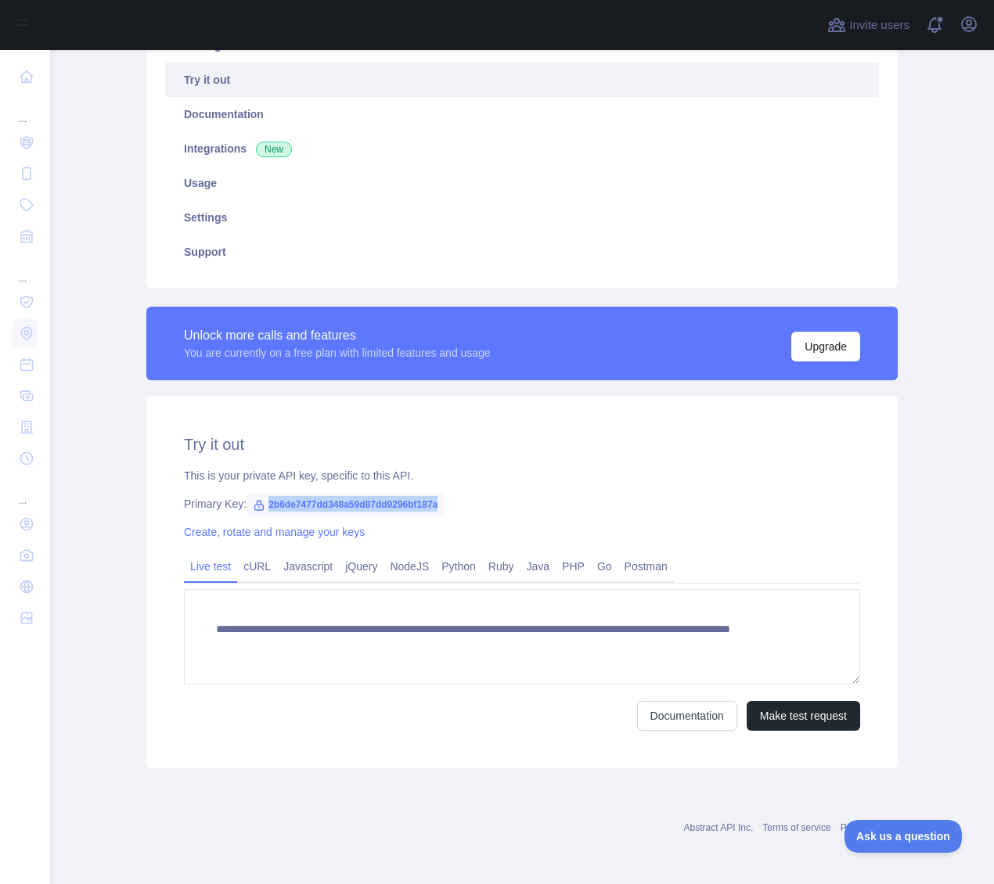
drag, startPoint x: 261, startPoint y: 506, endPoint x: 499, endPoint y: 505, distance: 237.2
click at [499, 505] on div "Primary Key: 2b6de7477dd348a59d87dd9296bf187a" at bounding box center [522, 504] width 676 height 16
copy span "2b6de7477dd348a59d87dd9296bf187a"
click at [253, 509] on icon at bounding box center [259, 505] width 13 height 13
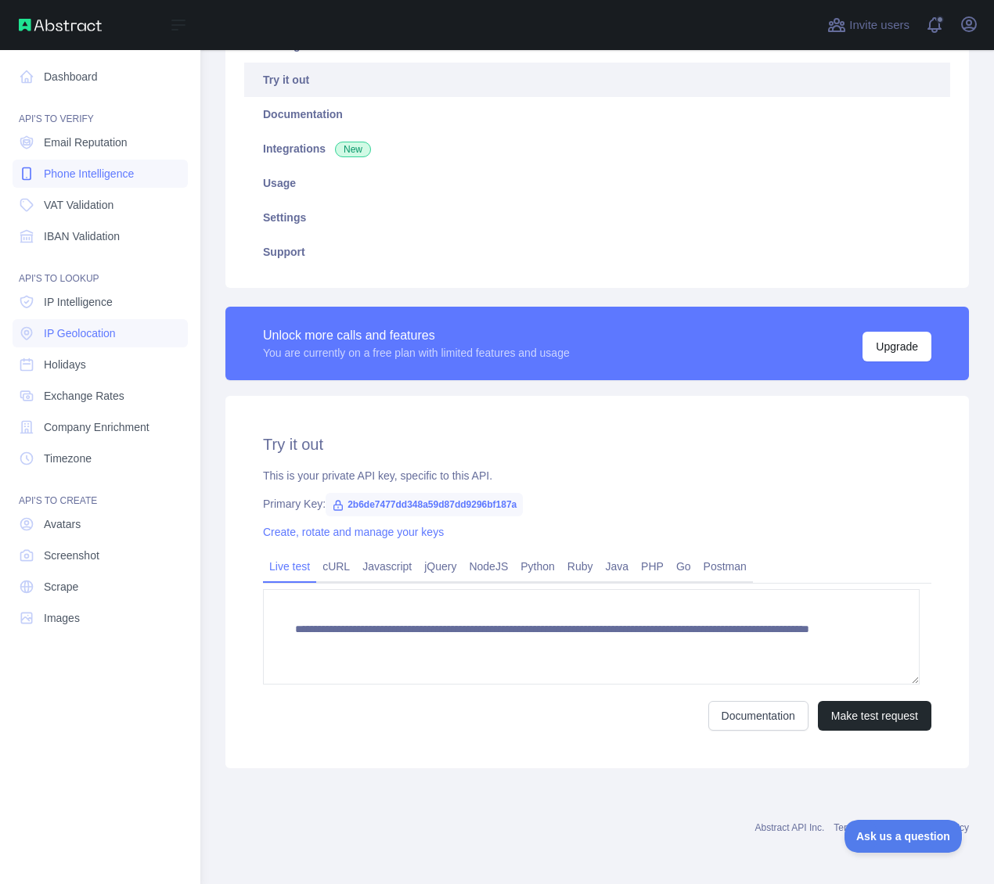
click at [103, 178] on span "Phone Intelligence" at bounding box center [89, 174] width 90 height 16
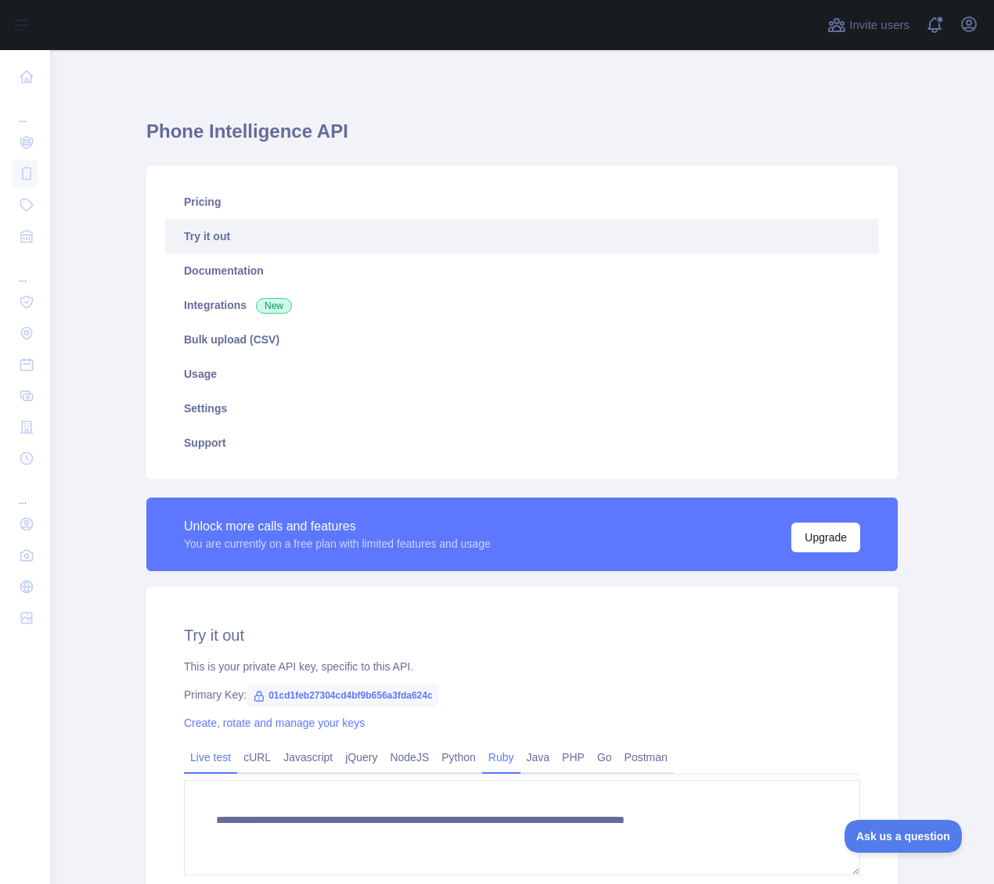
scroll to position [157, 0]
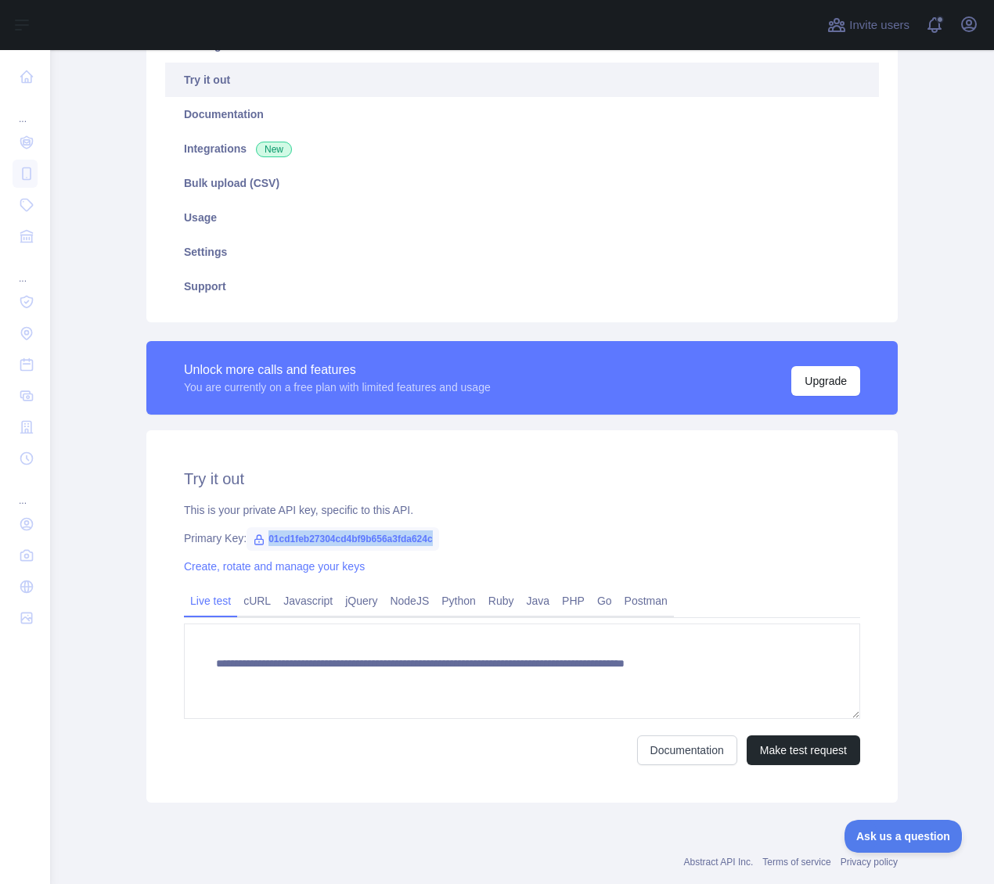
drag, startPoint x: 261, startPoint y: 538, endPoint x: 438, endPoint y: 541, distance: 176.1
click at [438, 541] on div "Primary Key: 01cd1feb27304cd4bf9b656a3fda624c" at bounding box center [522, 539] width 676 height 16
copy span "01cd1feb27304cd4bf9b656a3fda624c"
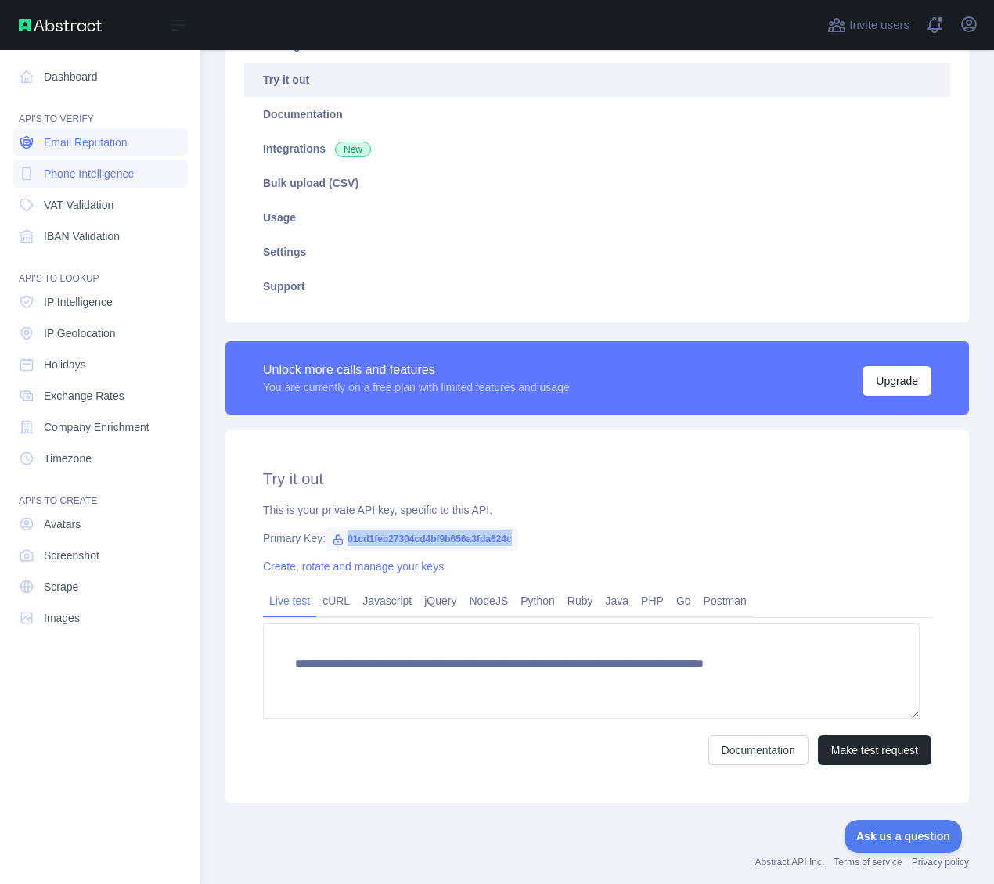
click at [72, 149] on span "Email Reputation" at bounding box center [86, 143] width 84 height 16
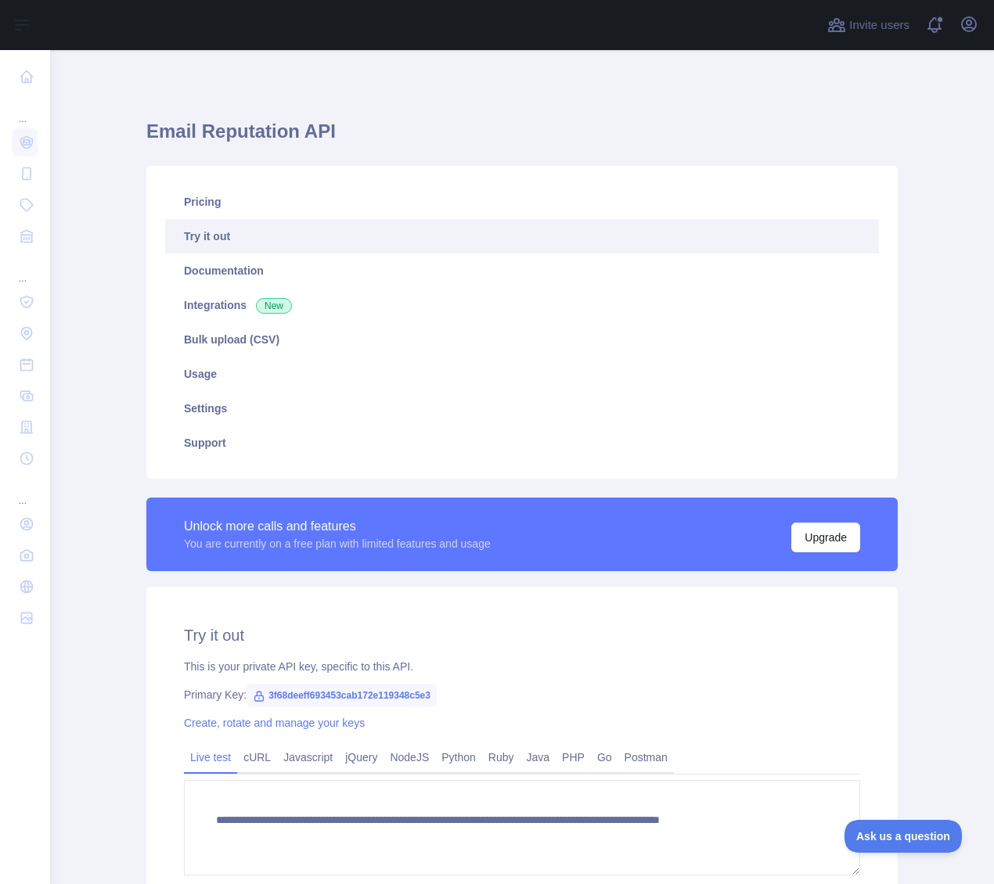
click at [255, 240] on link "Try it out" at bounding box center [522, 236] width 714 height 34
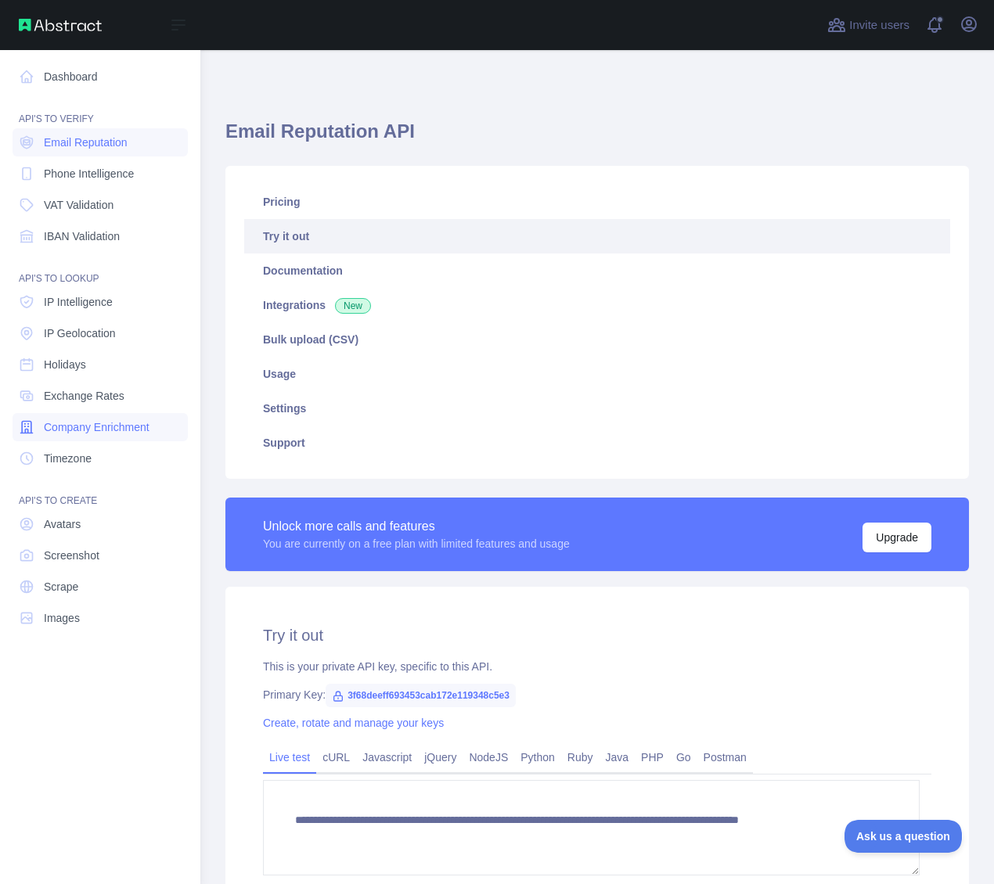
click at [131, 428] on span "Company Enrichment" at bounding box center [97, 428] width 106 height 16
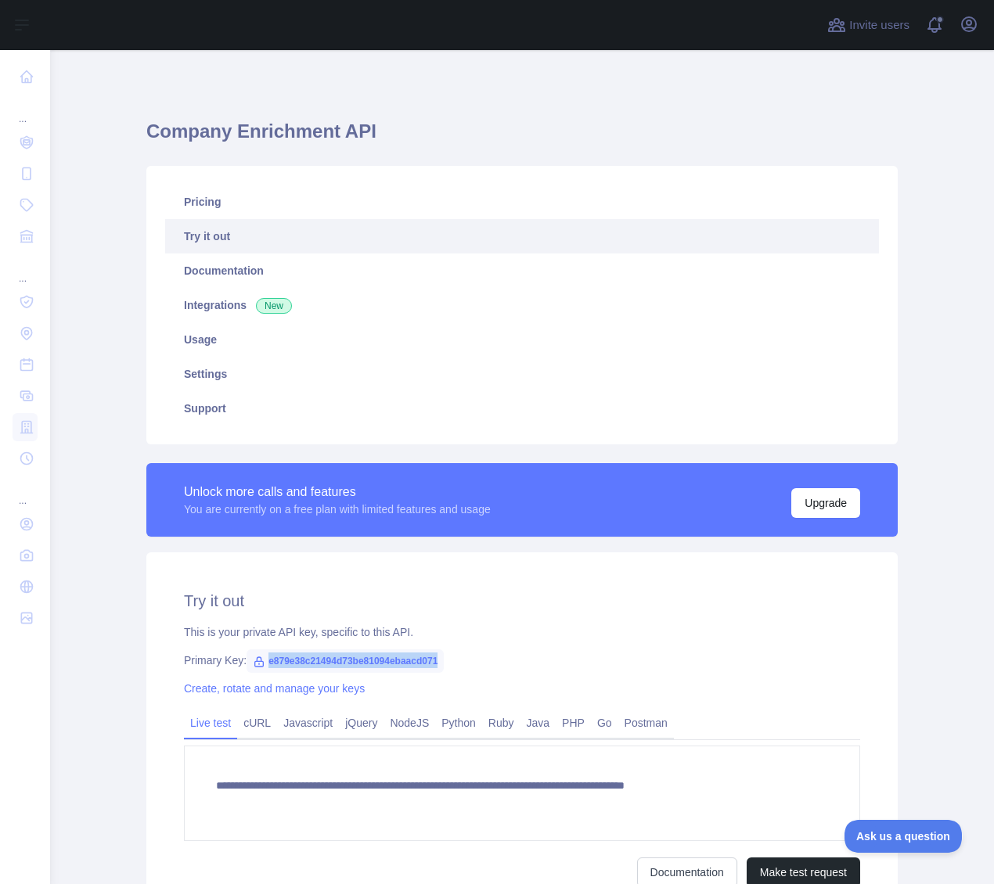
drag, startPoint x: 258, startPoint y: 663, endPoint x: 432, endPoint y: 663, distance: 173.8
click at [432, 663] on span "e879e38c21494d73be81094ebaacd071" at bounding box center [345, 661] width 197 height 23
copy span "e879e38c21494d73be81094ebaacd071"
